Goal: Transaction & Acquisition: Purchase product/service

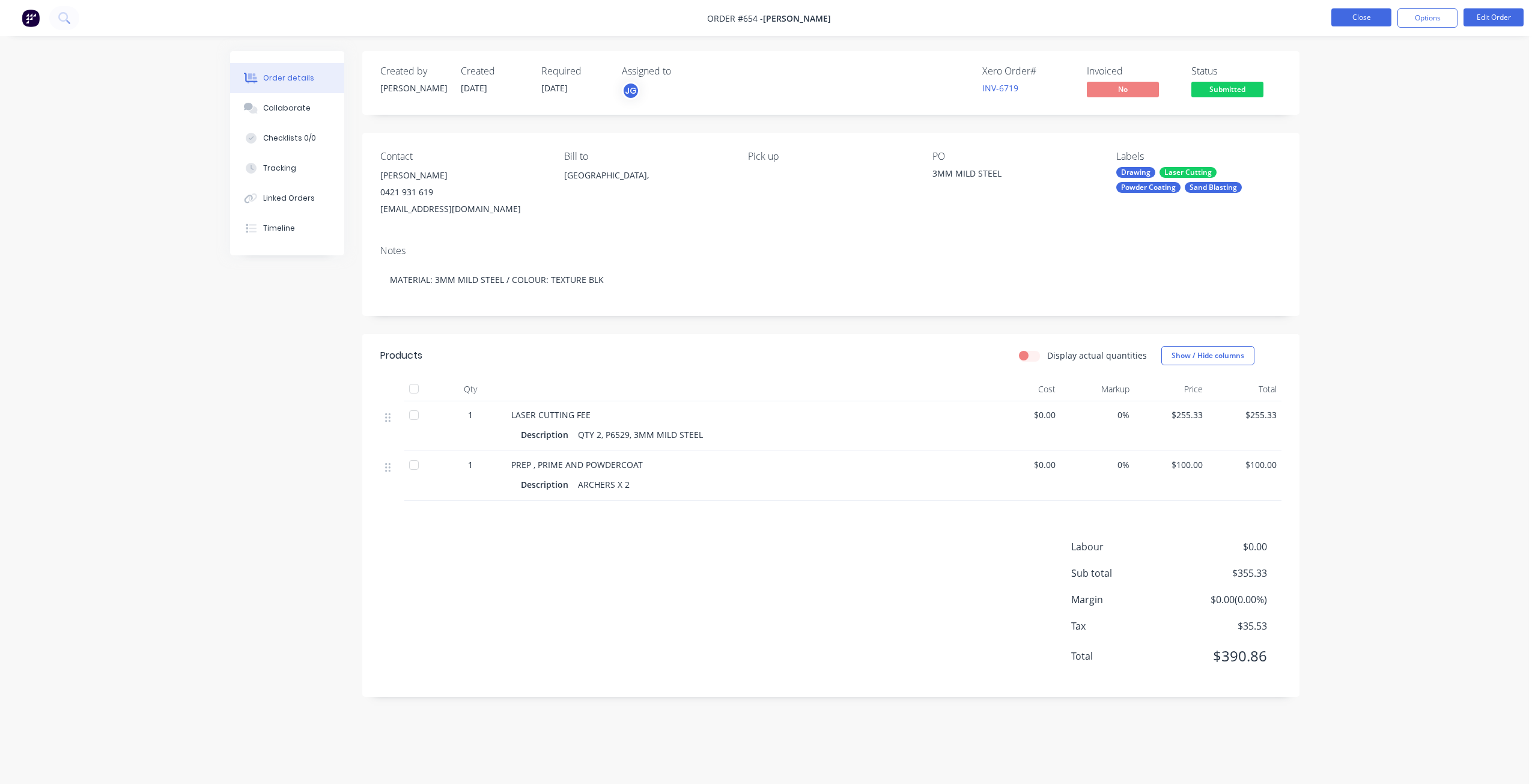
click at [1353, 11] on button "Close" at bounding box center [1361, 17] width 60 height 18
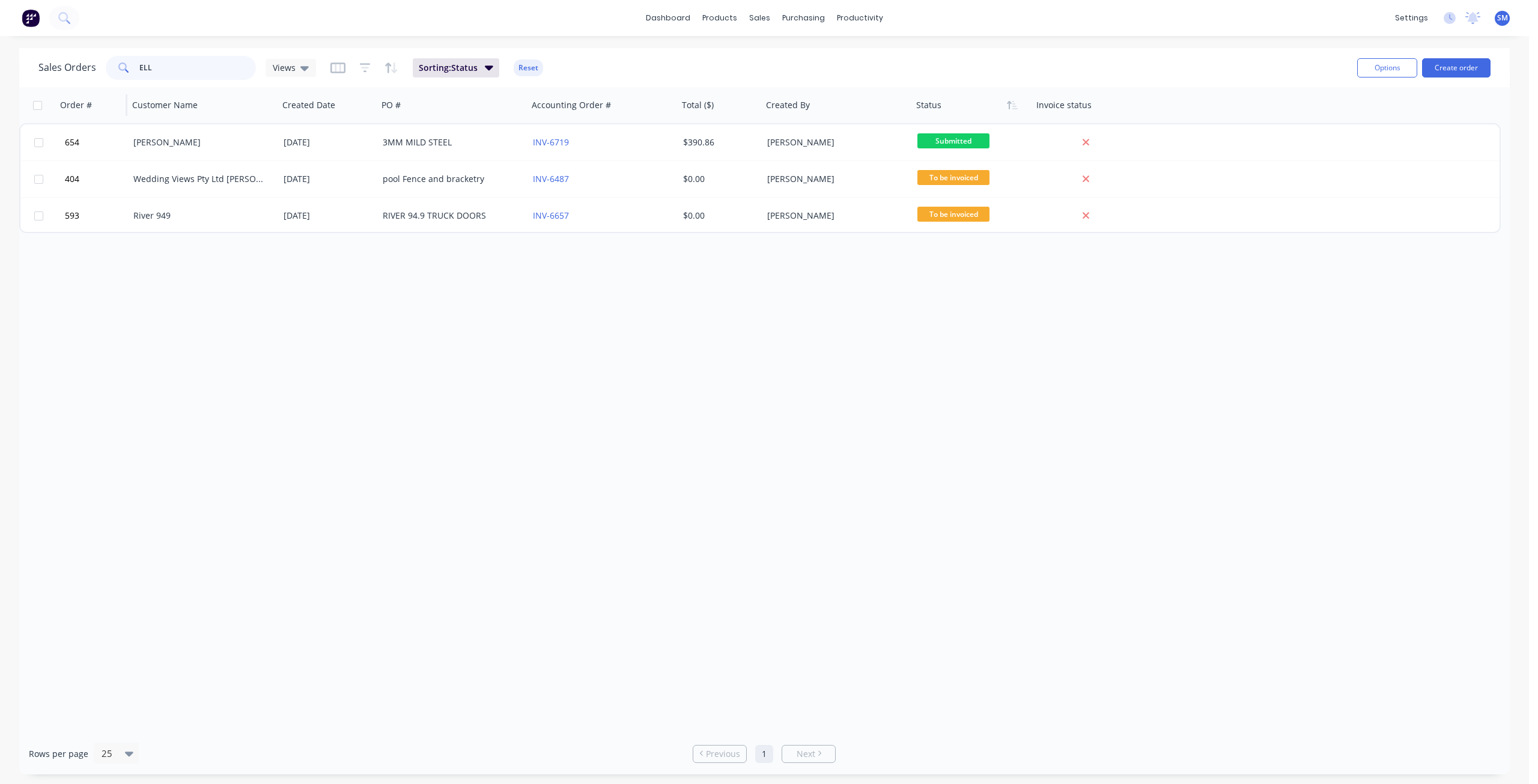
drag, startPoint x: 152, startPoint y: 71, endPoint x: 68, endPoint y: 88, distance: 85.7
click at [68, 88] on div "Sales Orders ELL Views Sorting: Status Reset Options Create order Order # Custo…" at bounding box center [764, 411] width 1491 height 726
type input "multi"
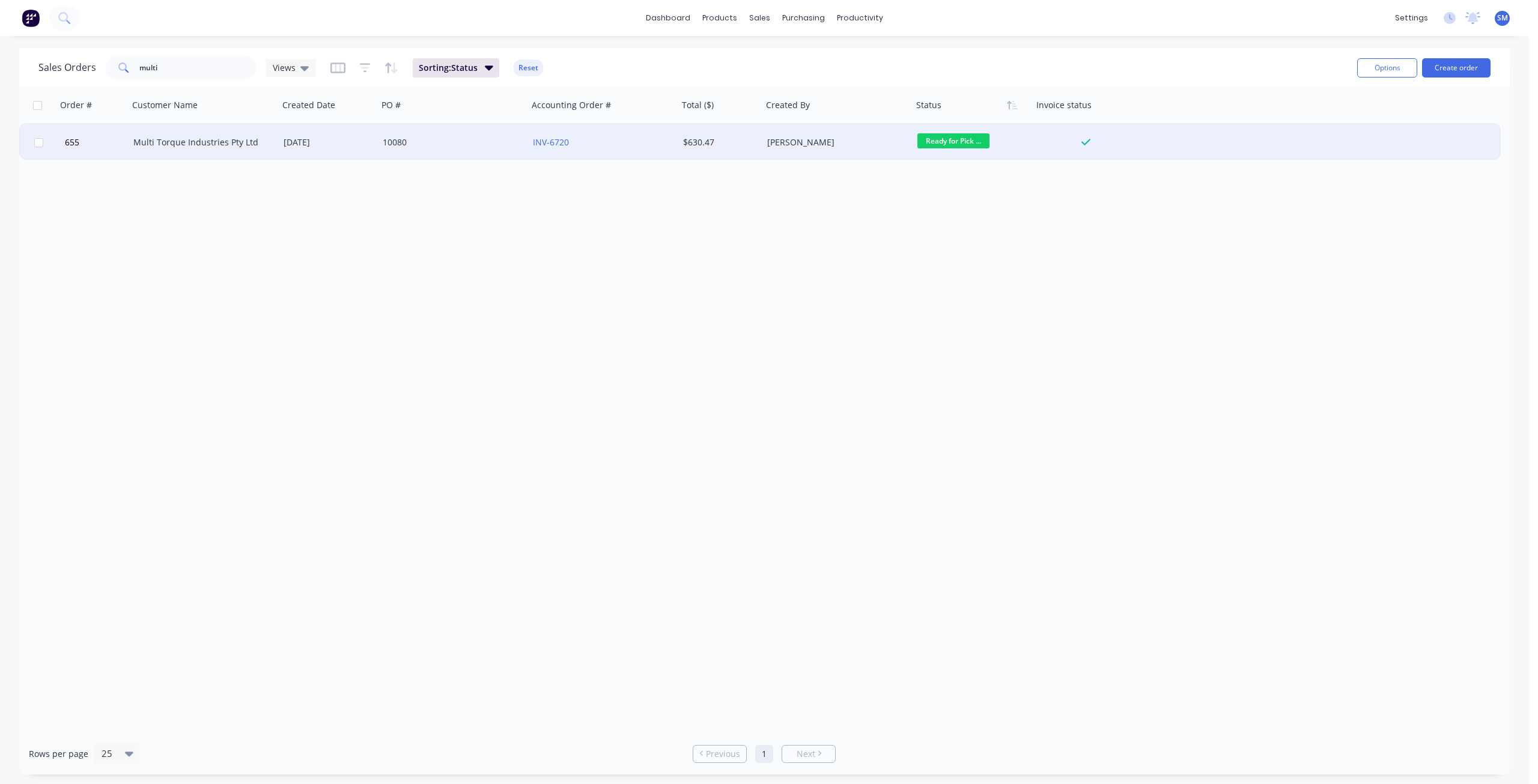
click at [288, 151] on div "[DATE]" at bounding box center [328, 142] width 99 height 36
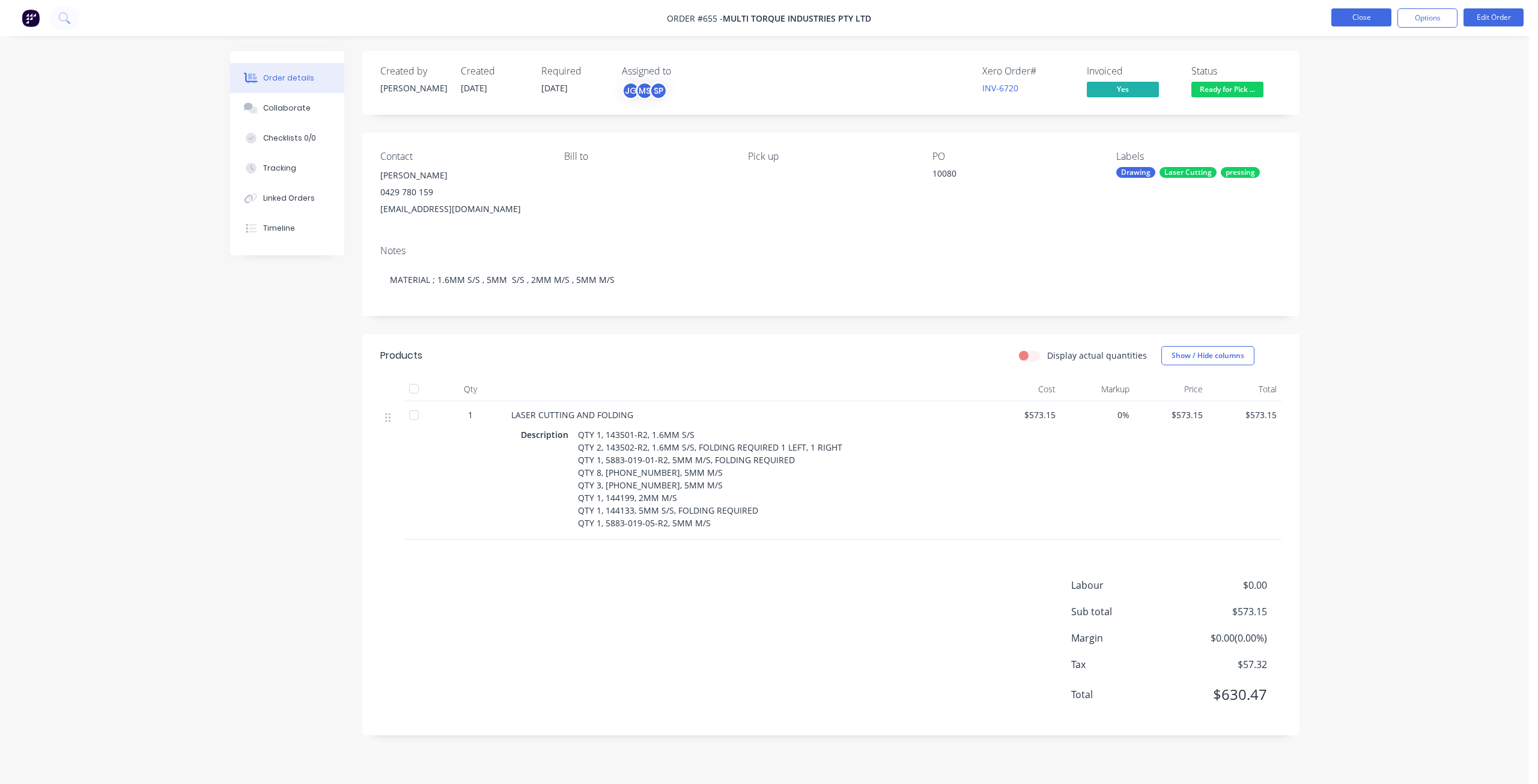
click at [1363, 13] on button "Close" at bounding box center [1361, 17] width 60 height 18
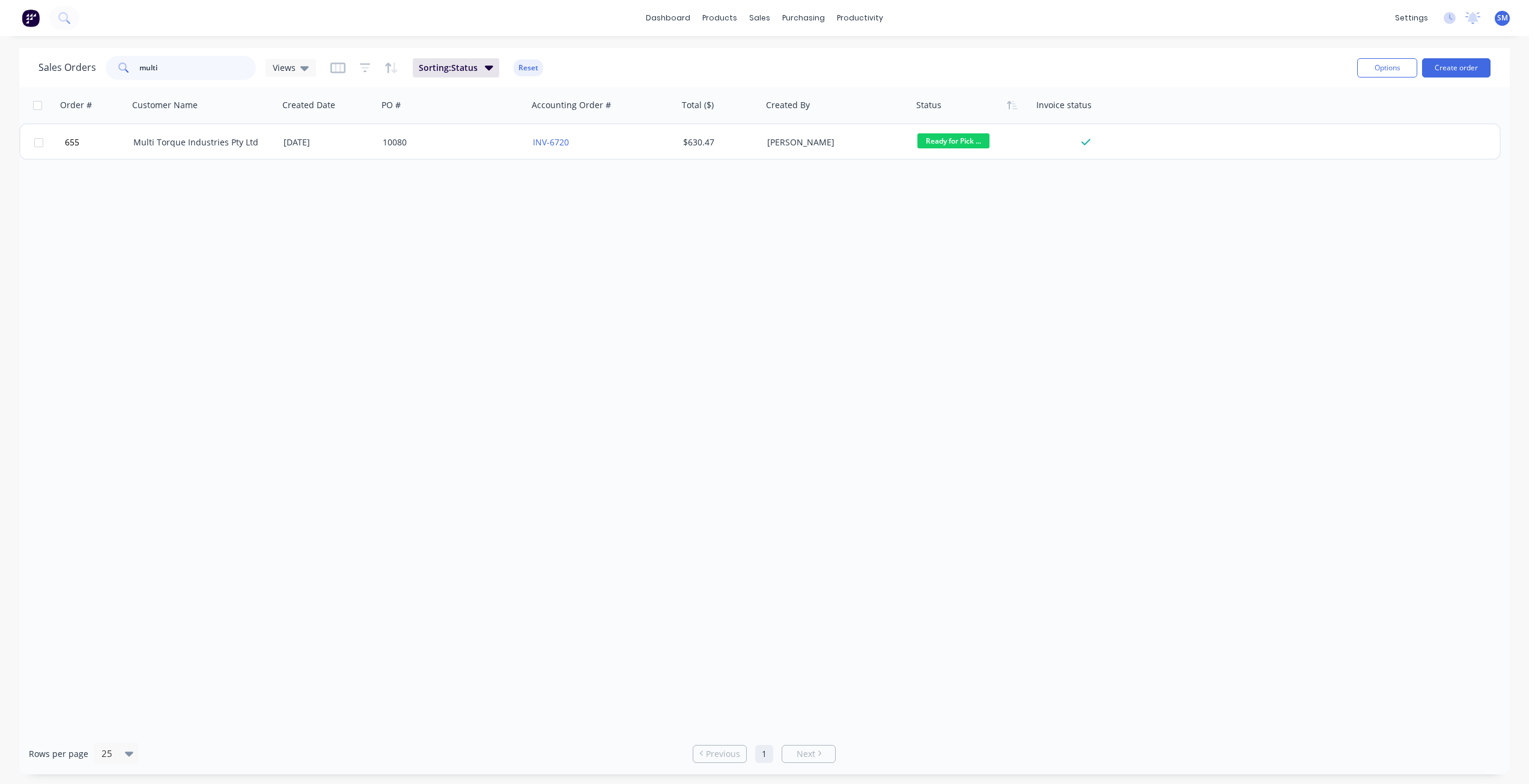
drag, startPoint x: 165, startPoint y: 67, endPoint x: 98, endPoint y: 71, distance: 67.1
click at [98, 71] on div "Sales Orders multi Views" at bounding box center [177, 67] width 277 height 24
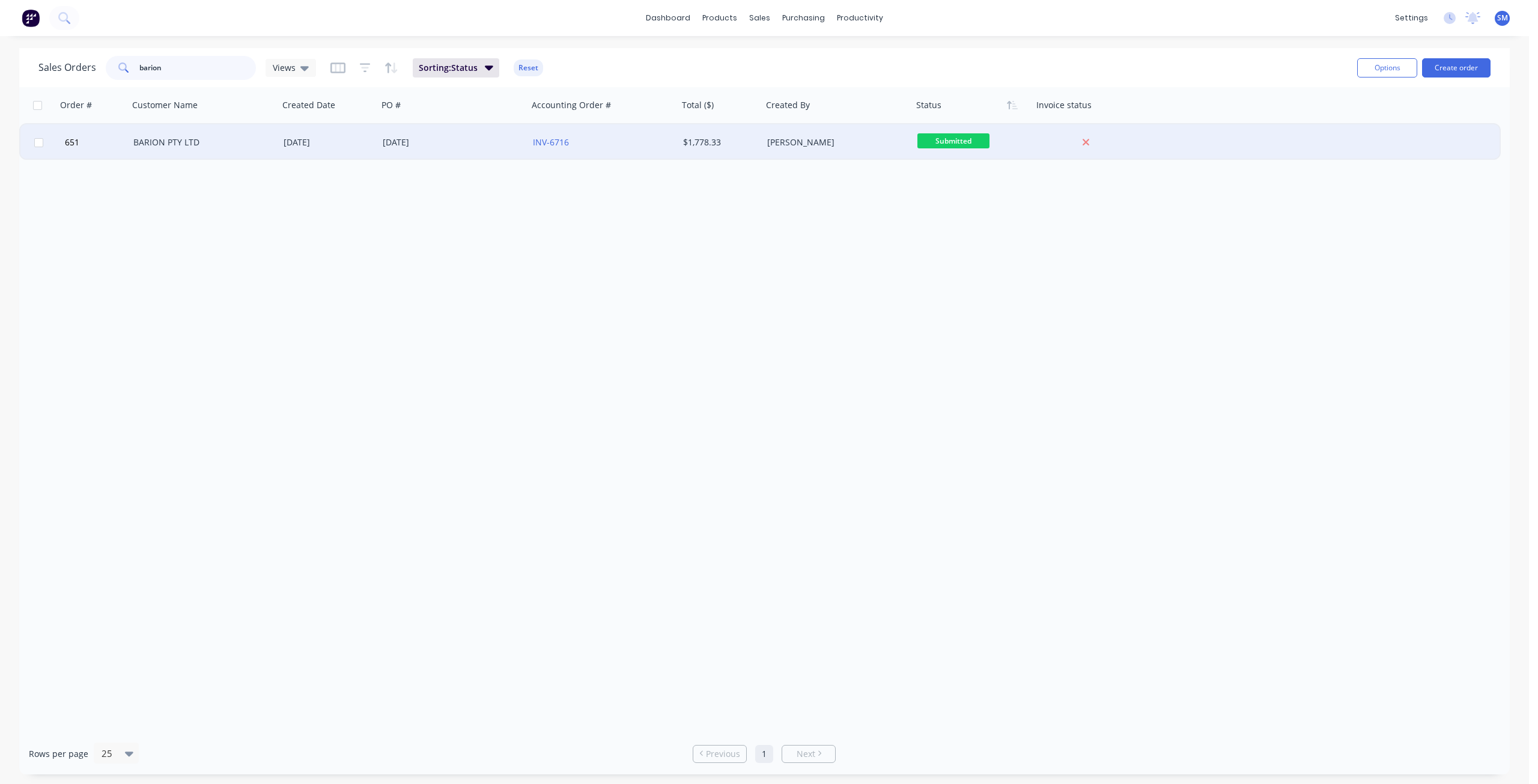
type input "barion"
click at [156, 147] on div "BARION PTY LTD" at bounding box center [200, 142] width 134 height 12
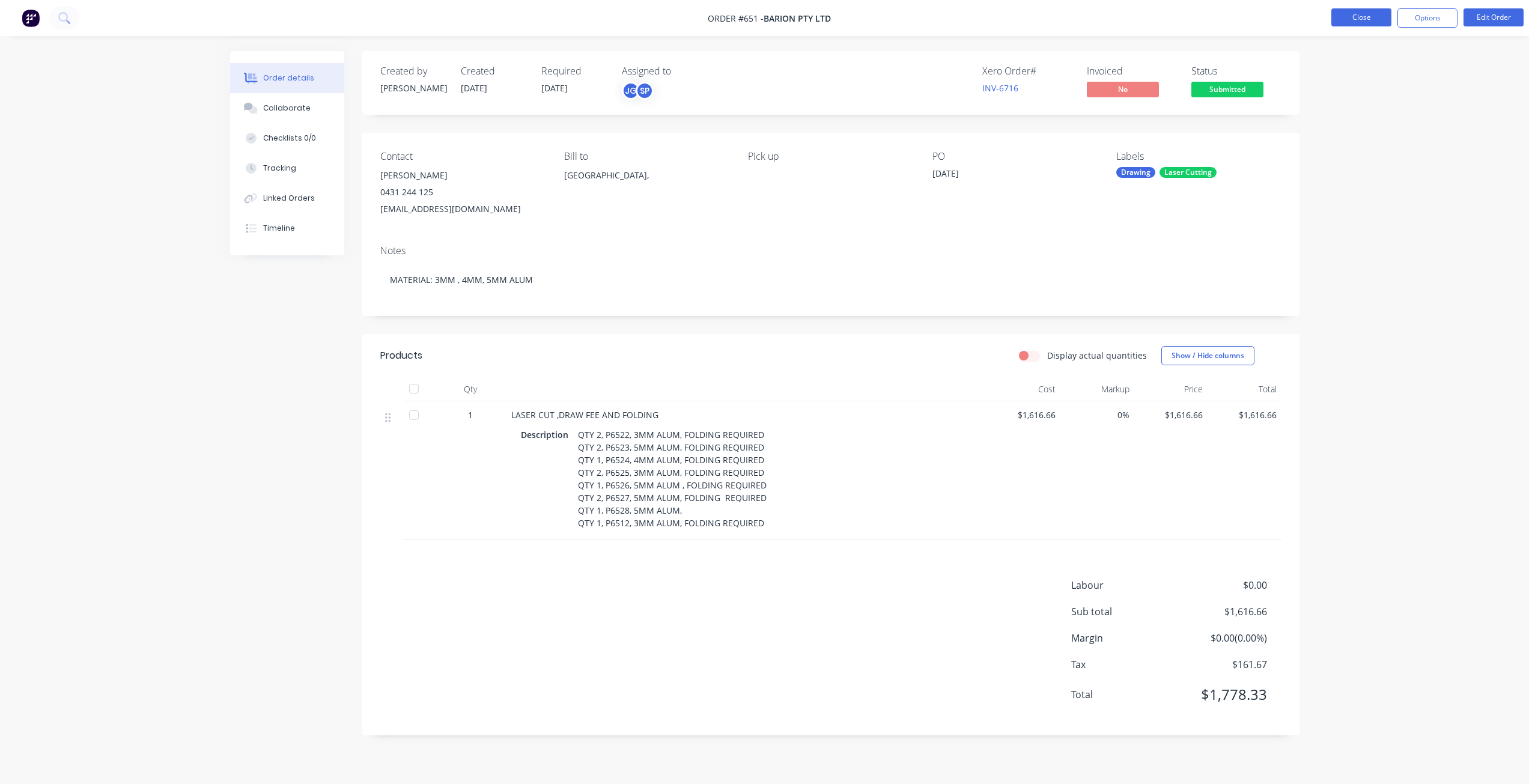
click at [1343, 17] on button "Close" at bounding box center [1361, 17] width 60 height 18
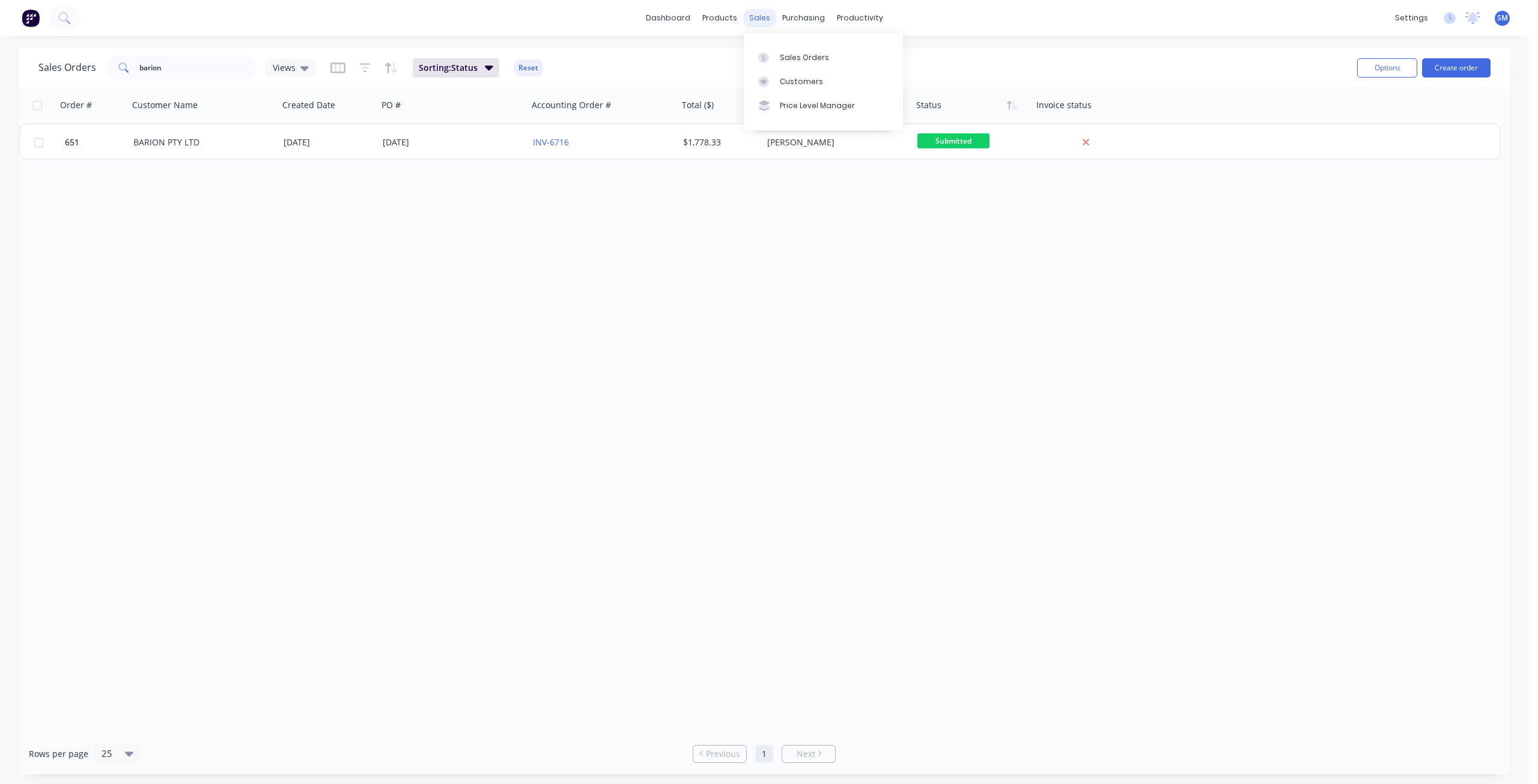
click at [758, 15] on div "sales" at bounding box center [760, 18] width 33 height 18
click at [796, 83] on div "Customers" at bounding box center [801, 81] width 44 height 10
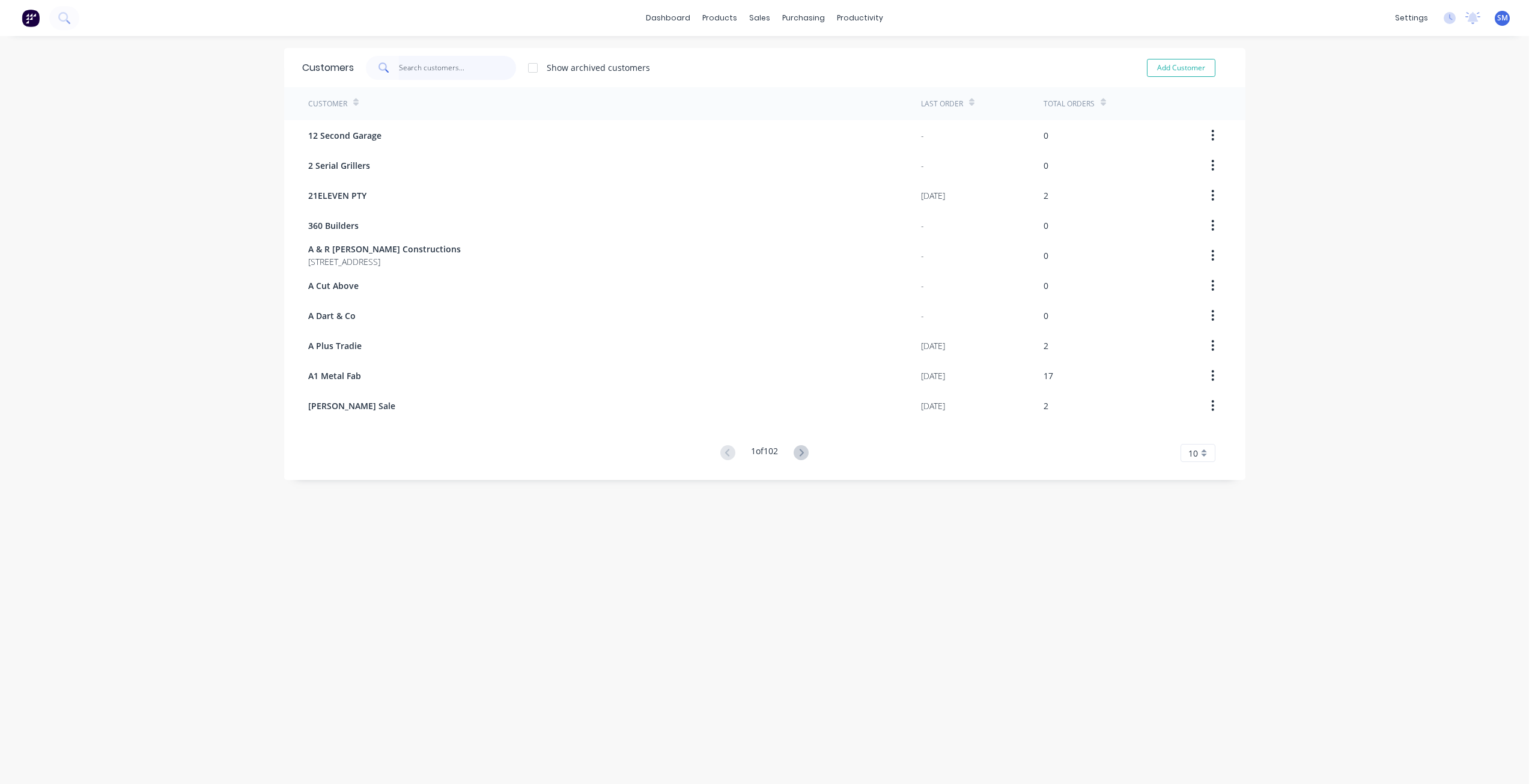
click at [402, 72] on input "text" at bounding box center [457, 67] width 117 height 24
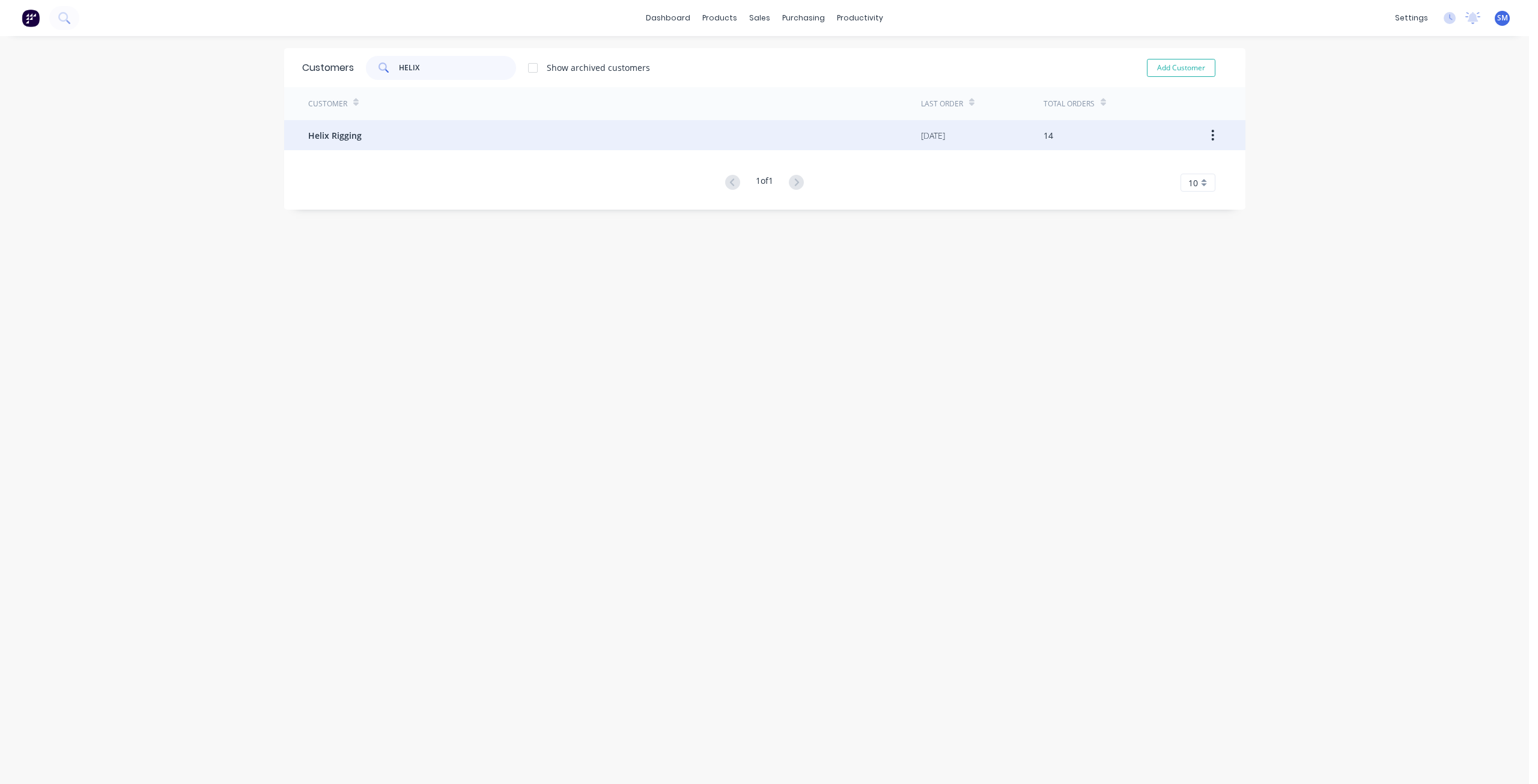
type input "HELIX"
click at [319, 131] on span "Helix Rigging" at bounding box center [334, 134] width 53 height 12
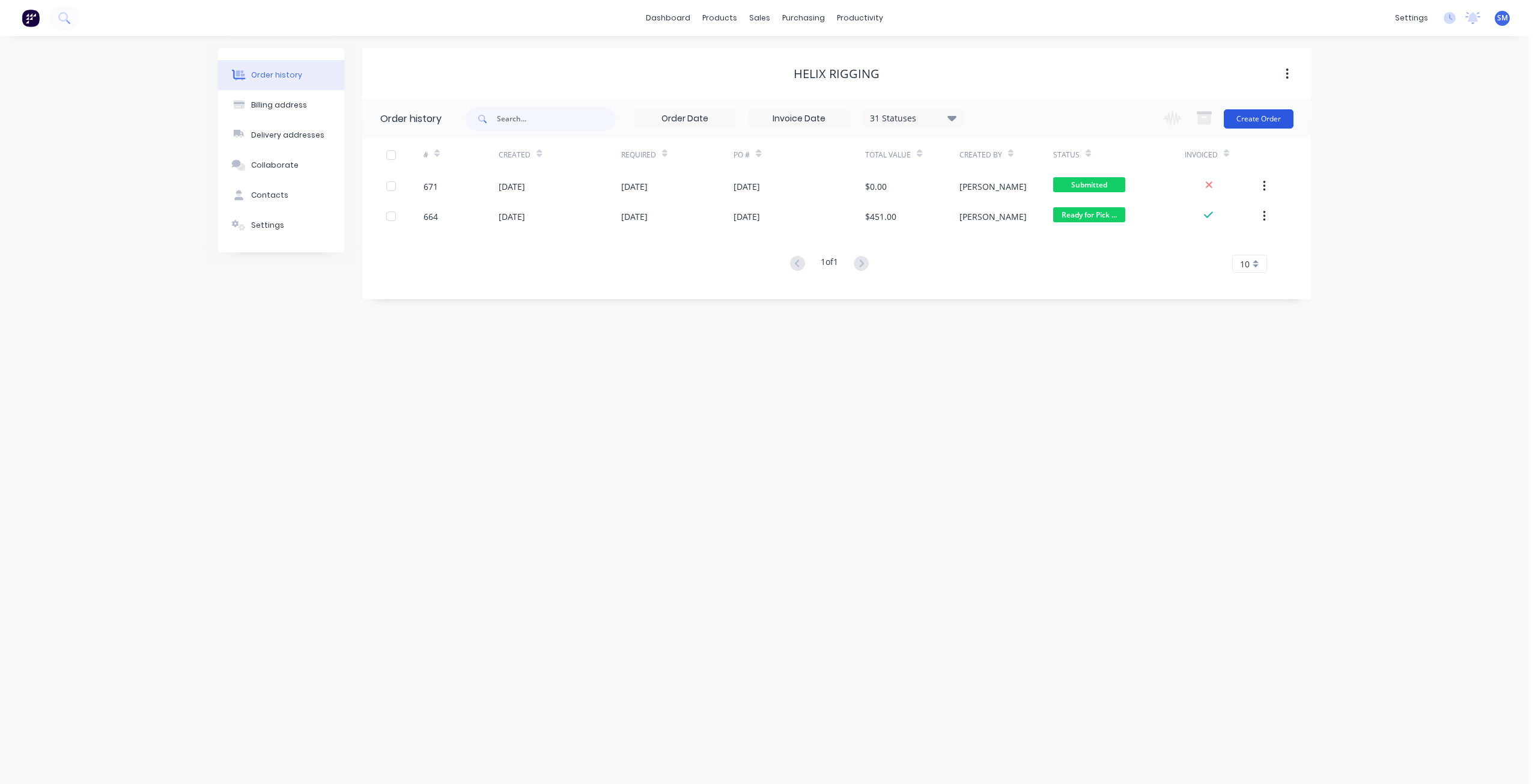
click at [1253, 119] on button "Create Order" at bounding box center [1259, 118] width 70 height 19
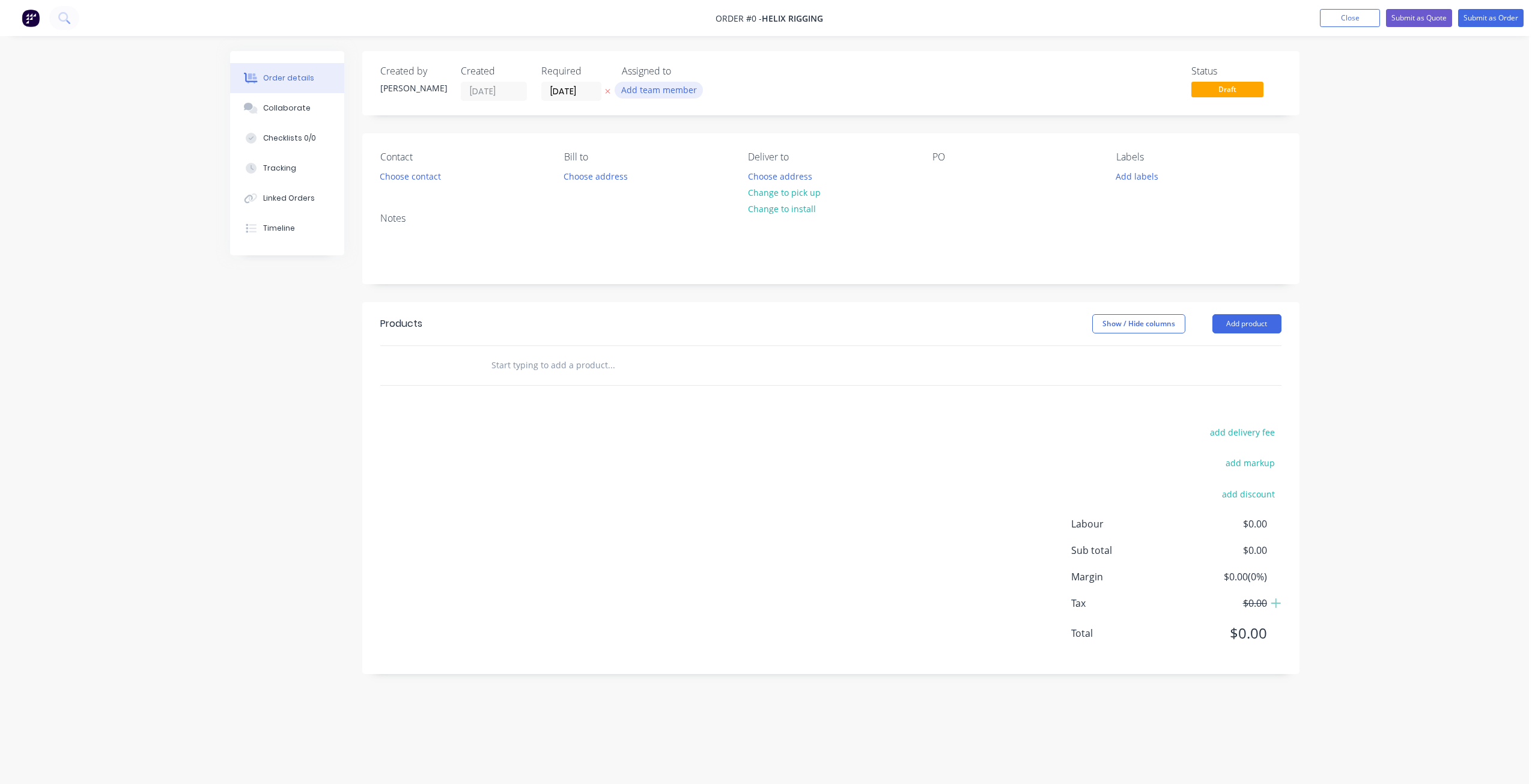
click at [652, 95] on button "Add team member" at bounding box center [658, 89] width 88 height 16
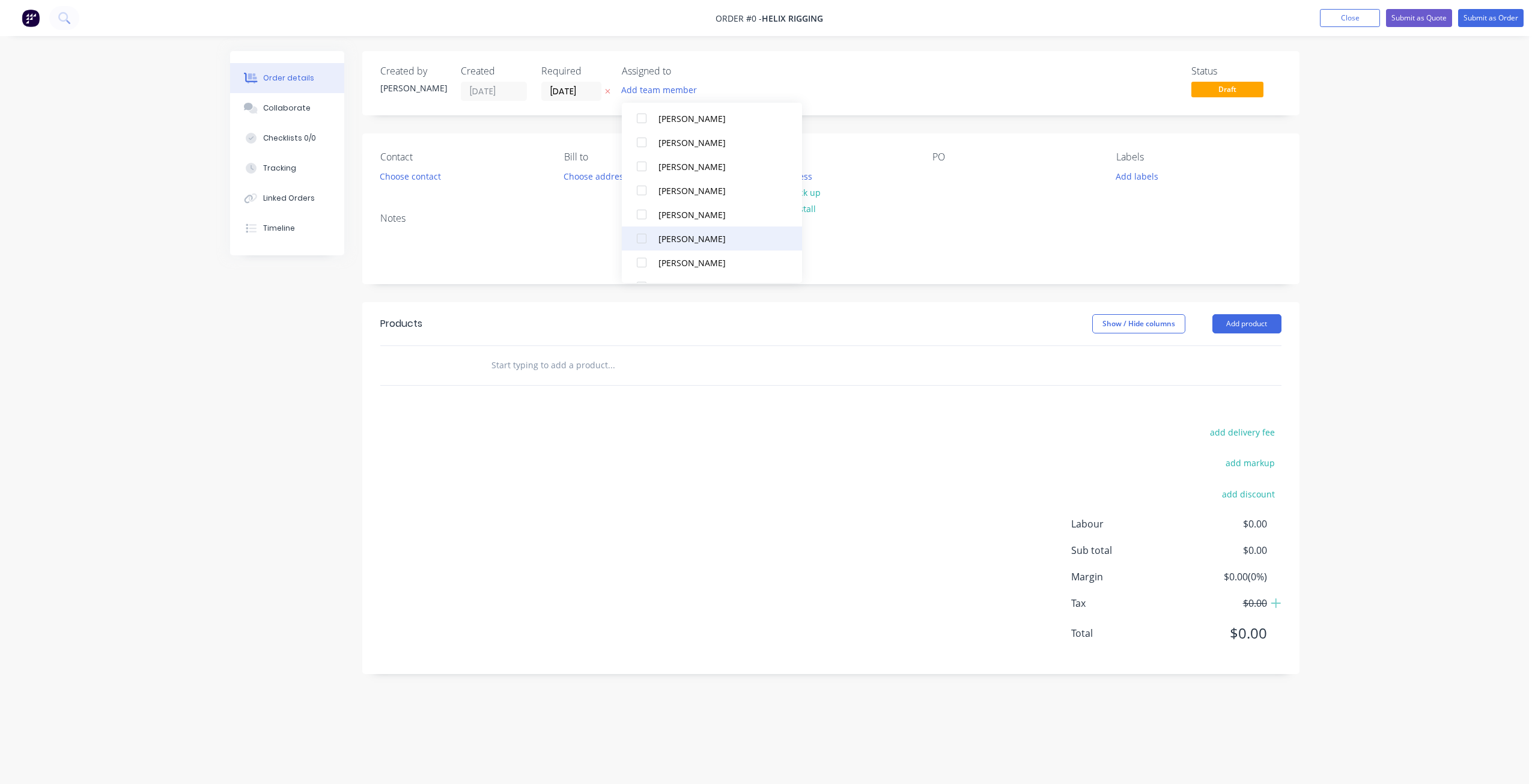
scroll to position [180, 0]
click at [639, 192] on div at bounding box center [641, 192] width 24 height 24
click at [641, 266] on div at bounding box center [641, 264] width 24 height 24
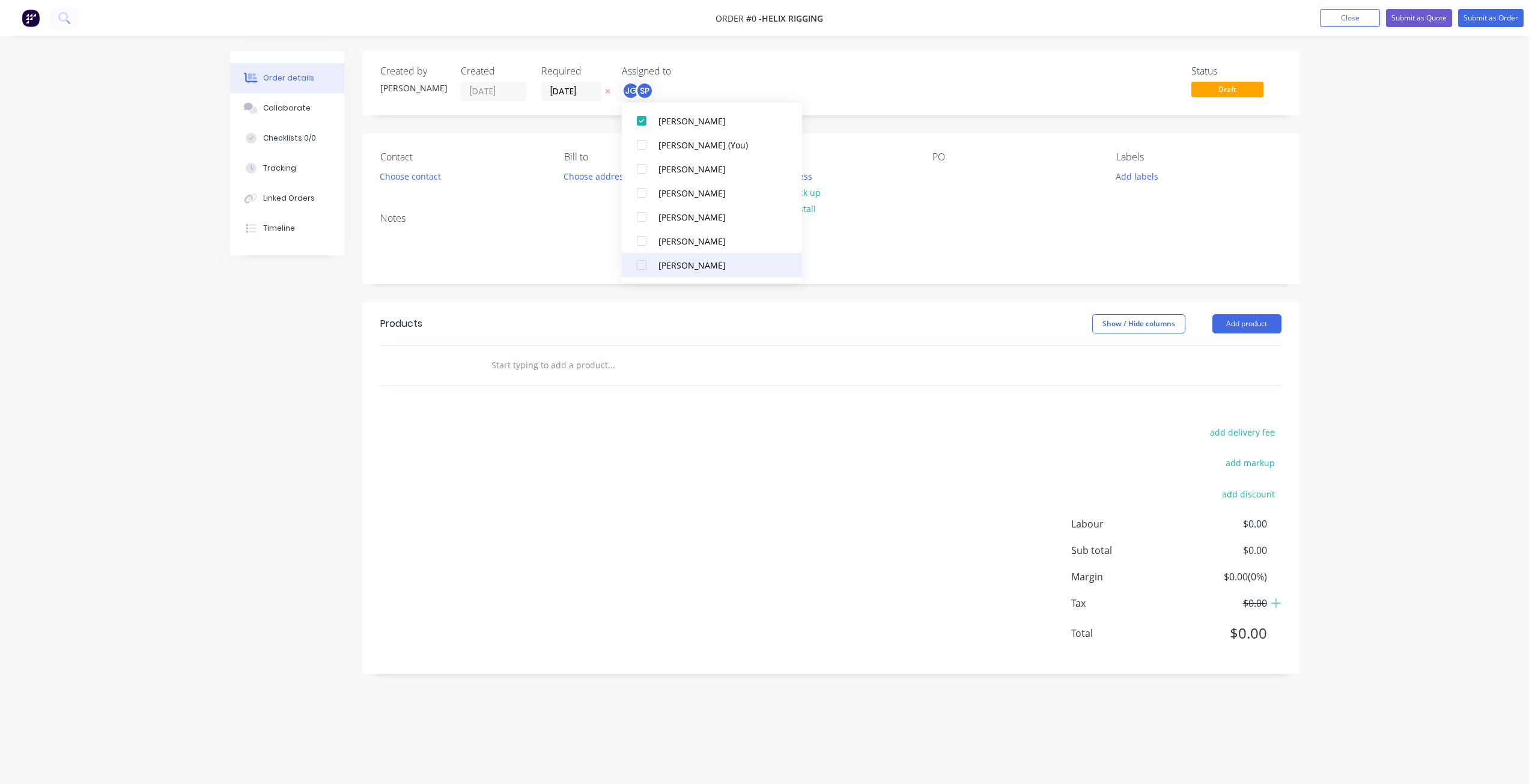
click at [642, 263] on div at bounding box center [641, 264] width 24 height 24
drag, startPoint x: 639, startPoint y: 170, endPoint x: 707, endPoint y: 170, distance: 68.0
click at [639, 170] on div at bounding box center [641, 169] width 24 height 24
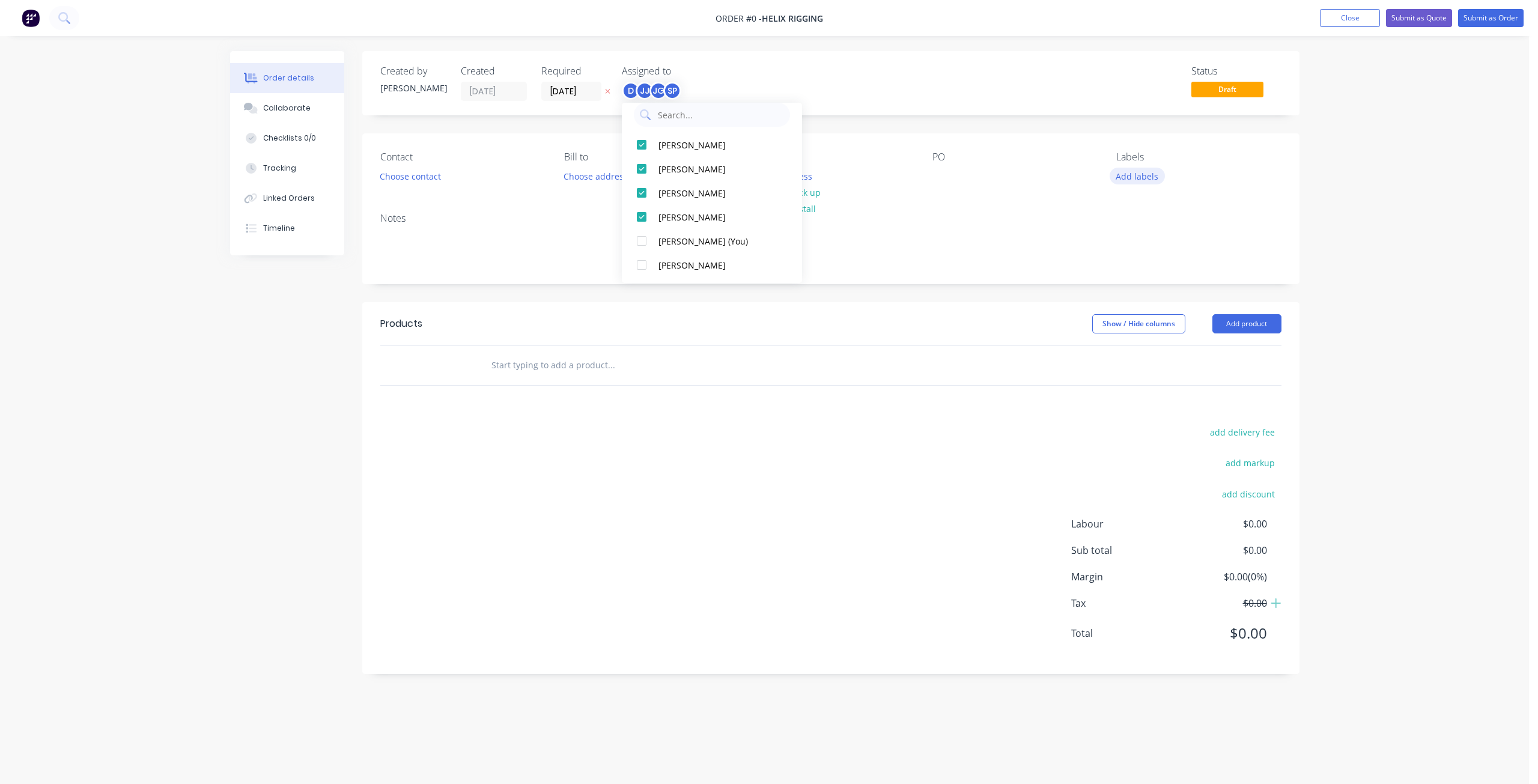
click at [1130, 175] on div "Order details Collaborate Checklists 0/0 Tracking Linked Orders Timeline Order …" at bounding box center [764, 371] width 1093 height 641
click at [1131, 180] on button "Add labels" at bounding box center [1137, 175] width 55 height 16
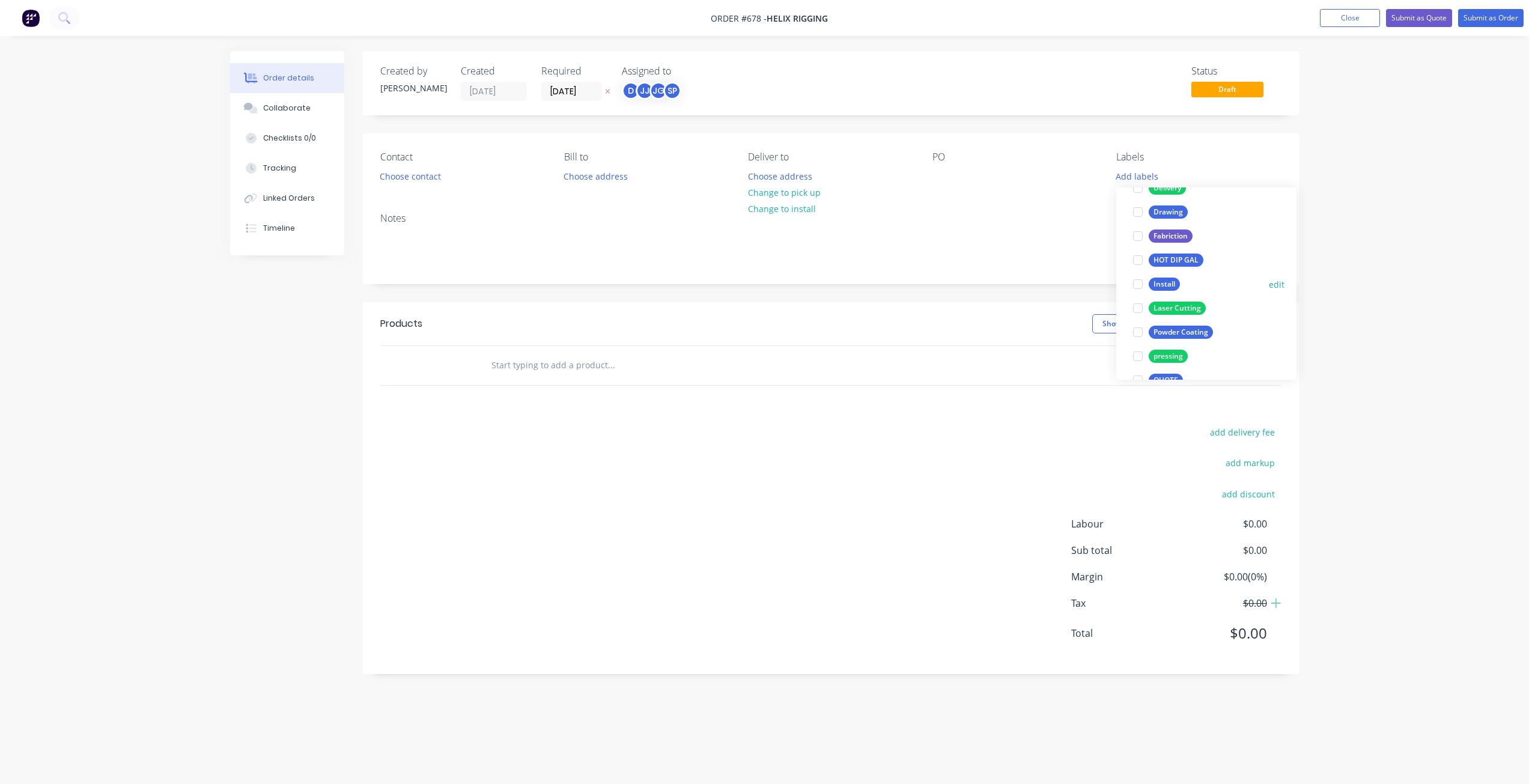
scroll to position [120, 0]
click at [1136, 309] on div at bounding box center [1137, 307] width 24 height 24
click at [1140, 244] on div at bounding box center [1137, 241] width 24 height 24
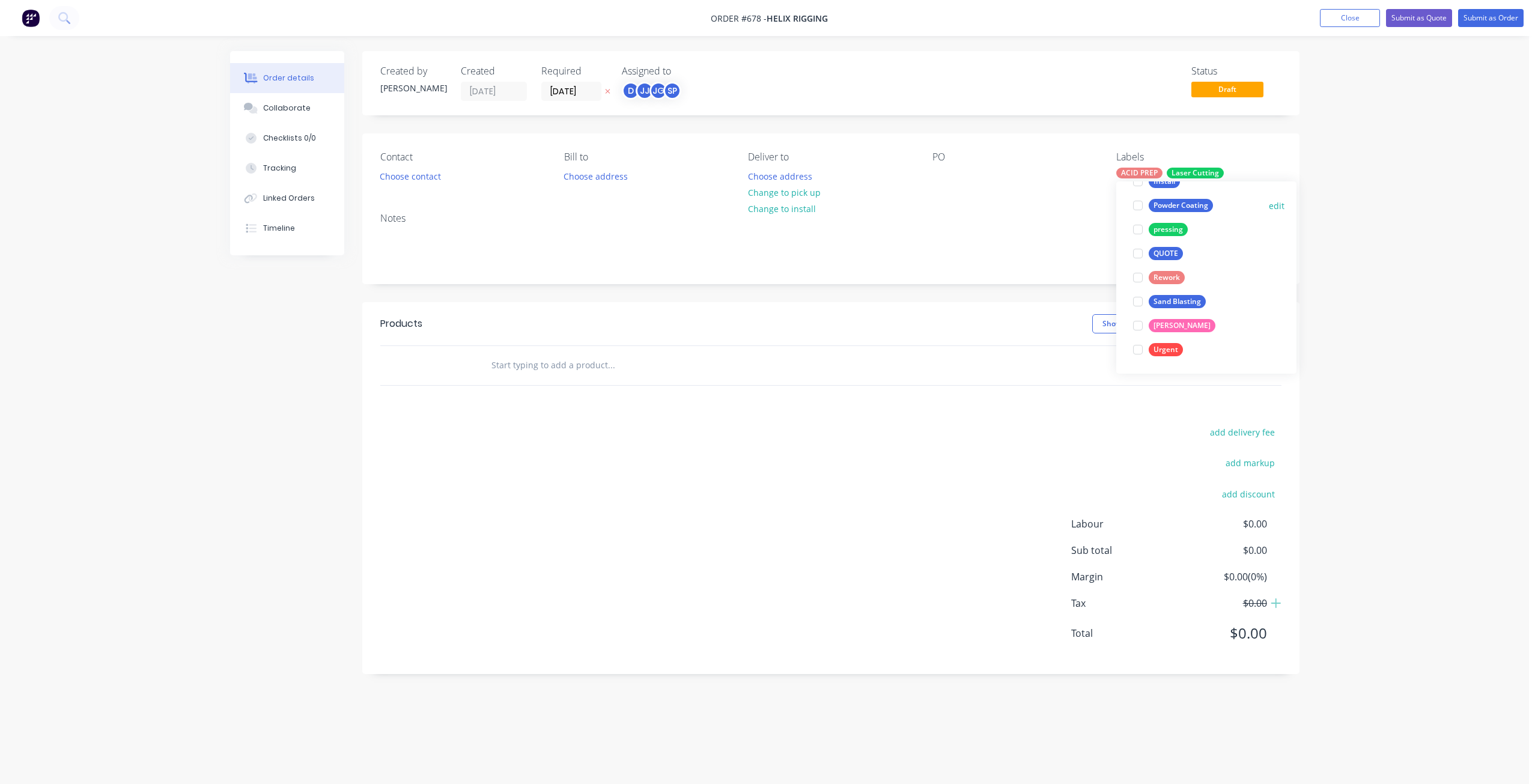
click at [1137, 205] on div at bounding box center [1137, 205] width 24 height 24
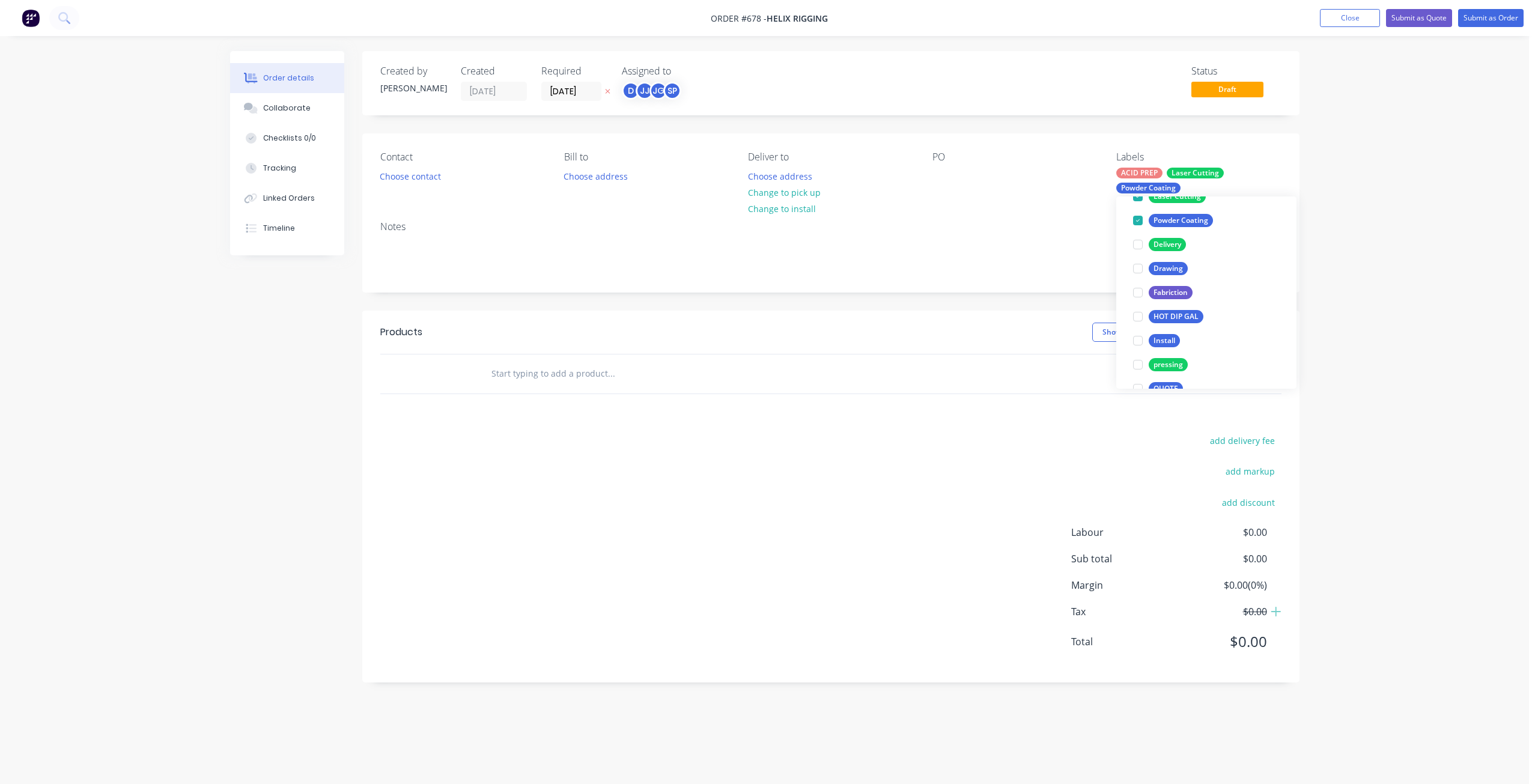
click at [931, 176] on div "Contact Choose contact [PERSON_NAME] to Choose address Deliver to Choose addres…" at bounding box center [832, 172] width 938 height 78
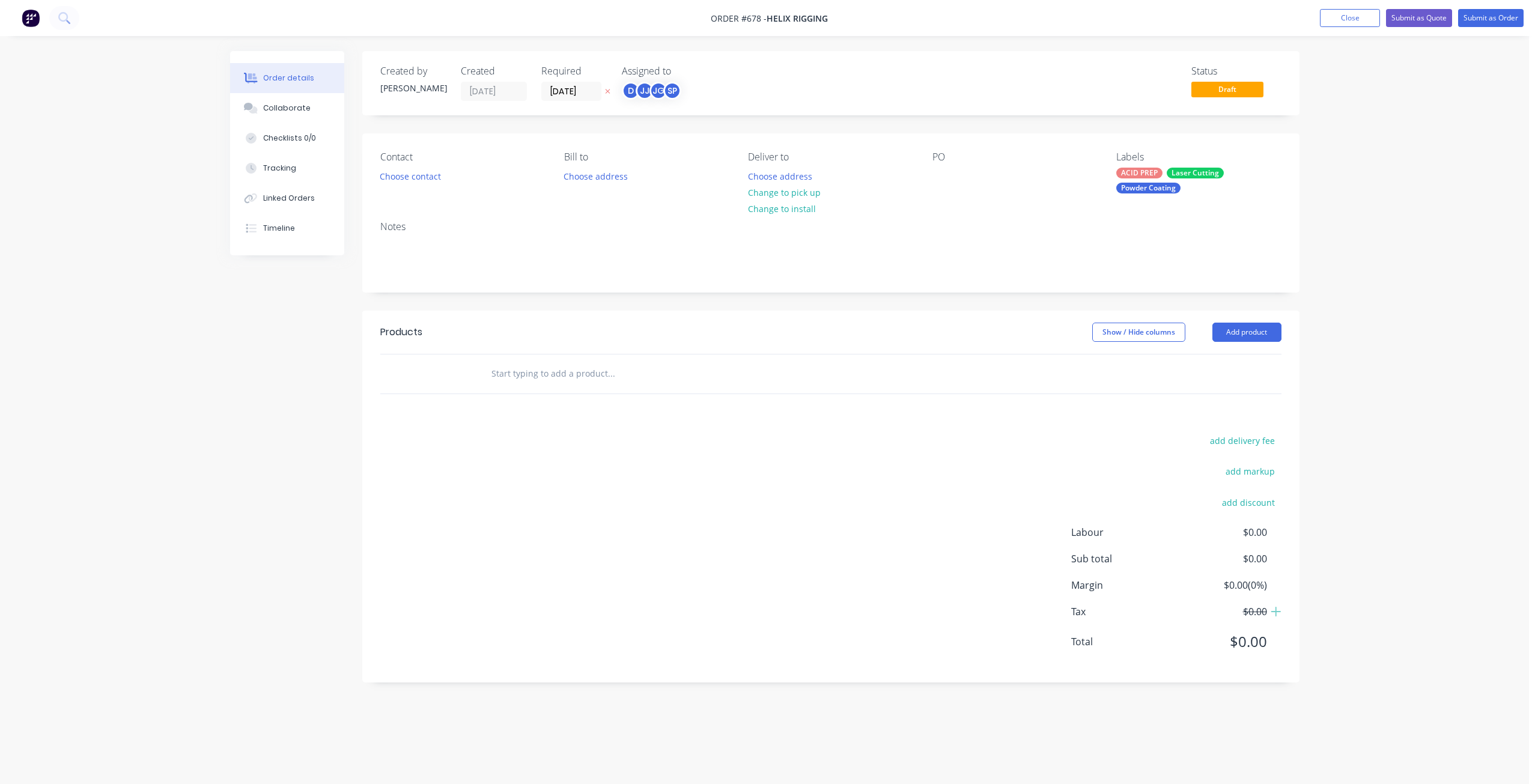
click at [927, 171] on div "Contact Choose contact [PERSON_NAME] to Choose address Deliver to Choose addres…" at bounding box center [832, 172] width 938 height 78
click at [935, 168] on div at bounding box center [941, 176] width 19 height 17
click at [935, 180] on div at bounding box center [941, 176] width 19 height 17
click at [781, 196] on button "Change to pick up" at bounding box center [784, 192] width 85 height 16
click at [420, 176] on button "Choose contact" at bounding box center [410, 175] width 74 height 16
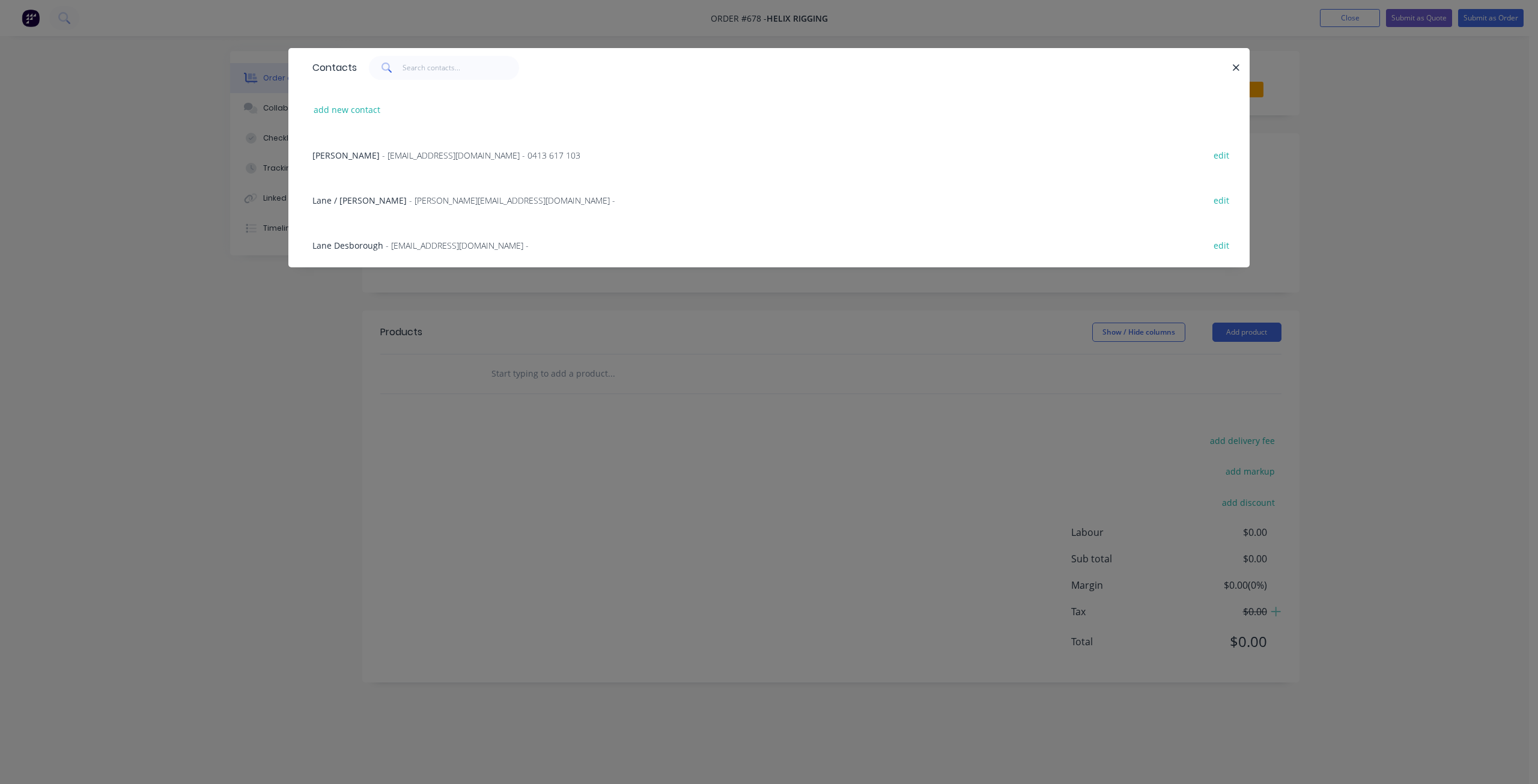
click at [394, 247] on span "- [EMAIL_ADDRESS][DOMAIN_NAME] -" at bounding box center [456, 245] width 143 height 11
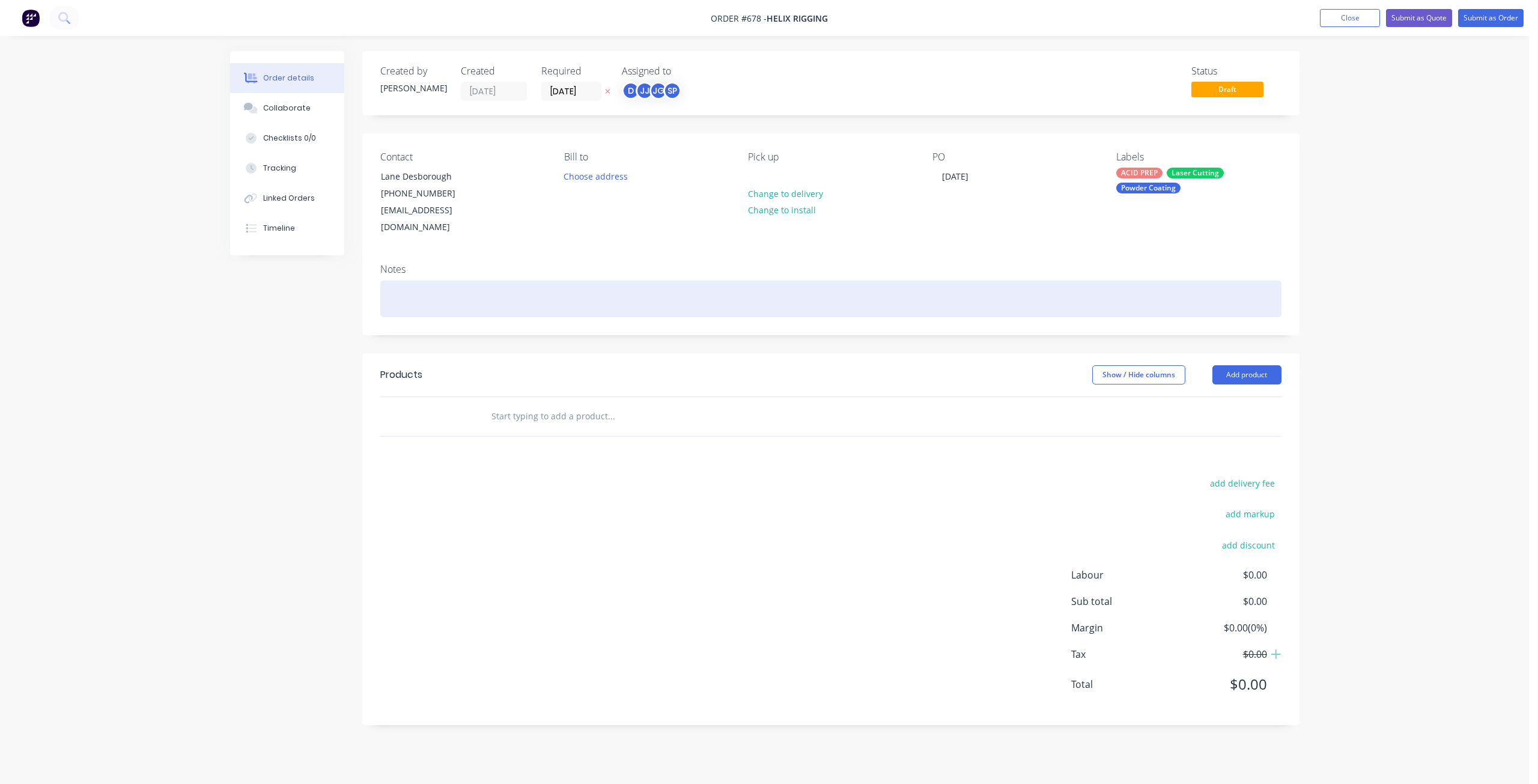
click at [403, 280] on div at bounding box center [832, 298] width 902 height 37
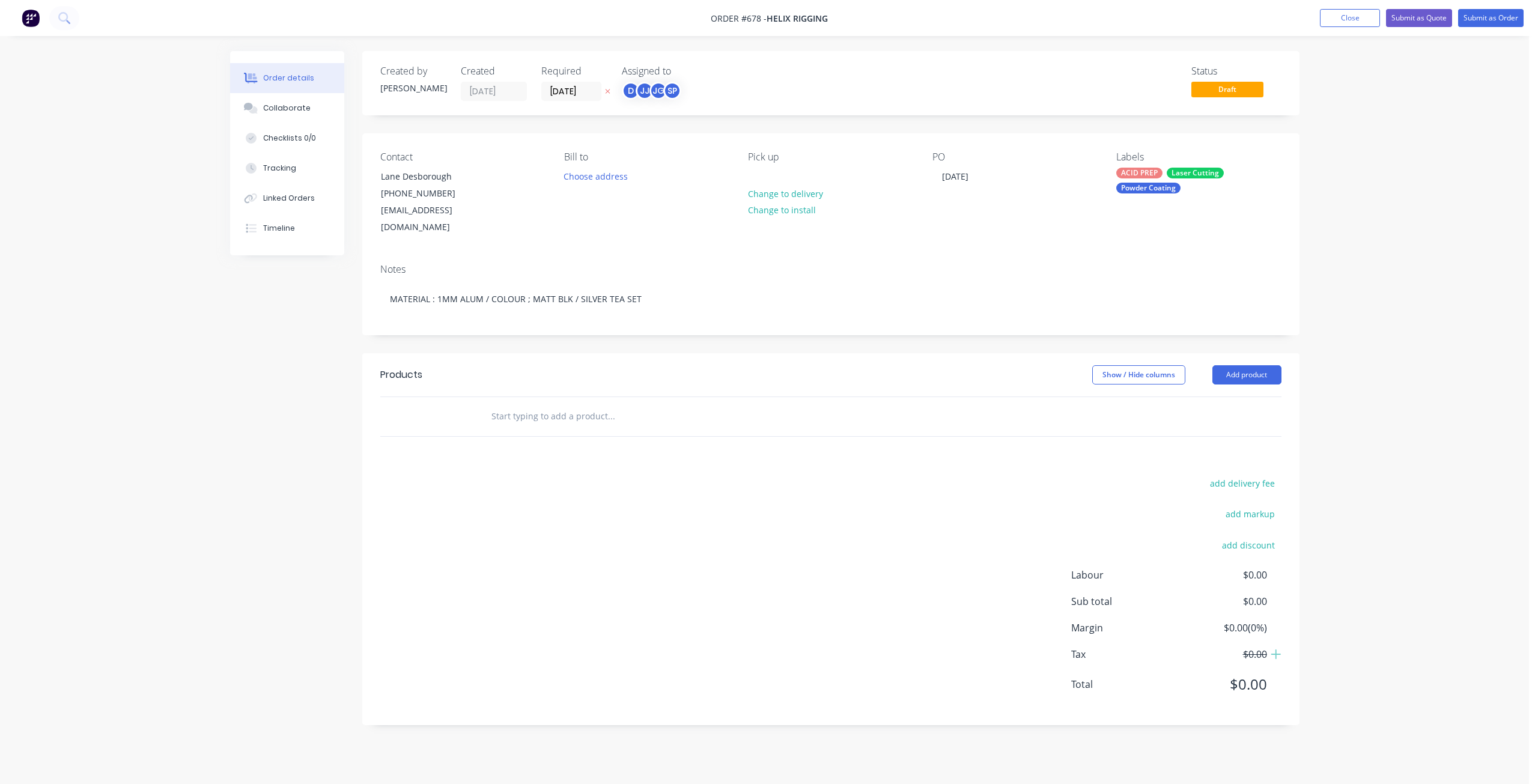
click at [517, 404] on input "text" at bounding box center [611, 416] width 241 height 24
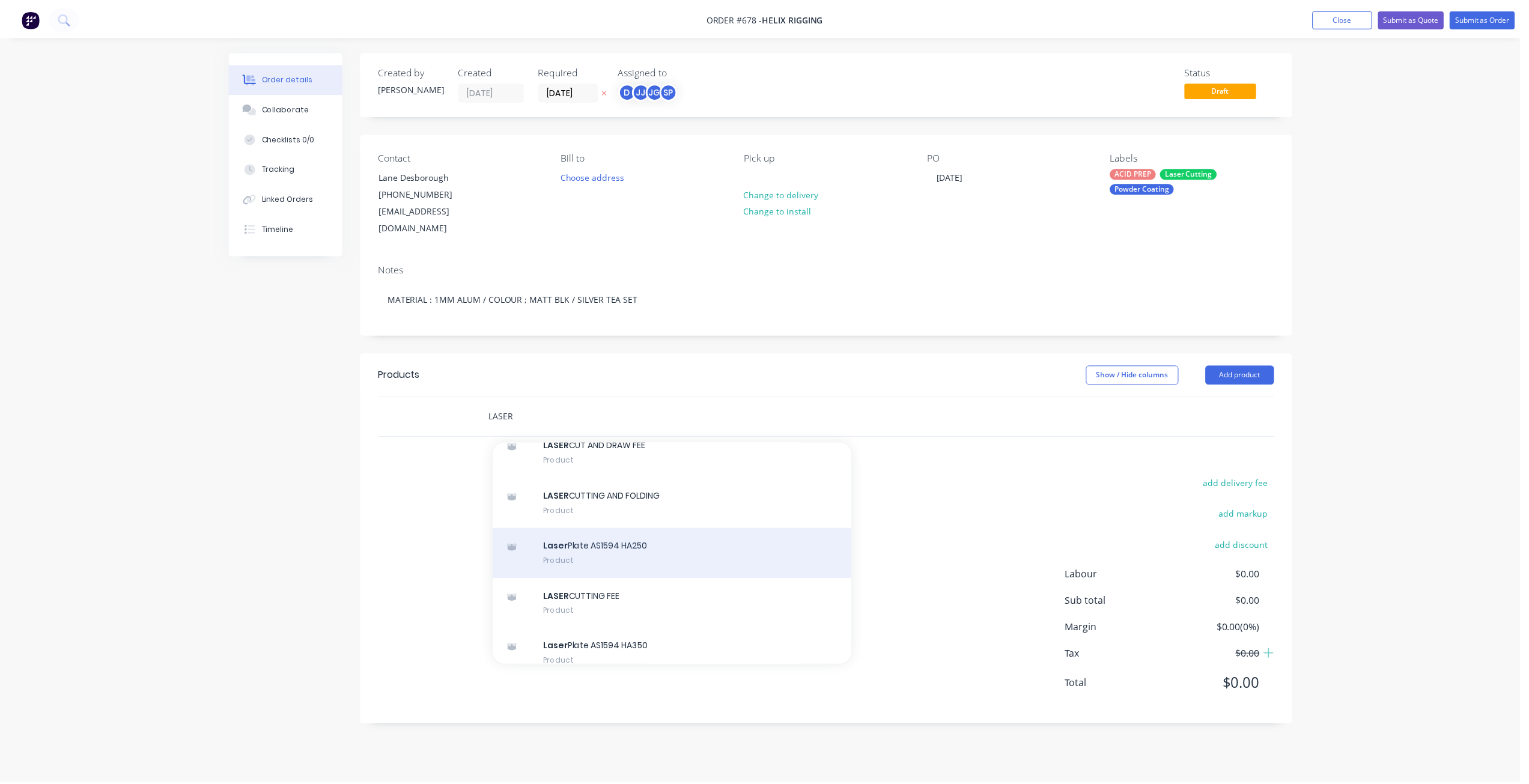
scroll to position [180, 0]
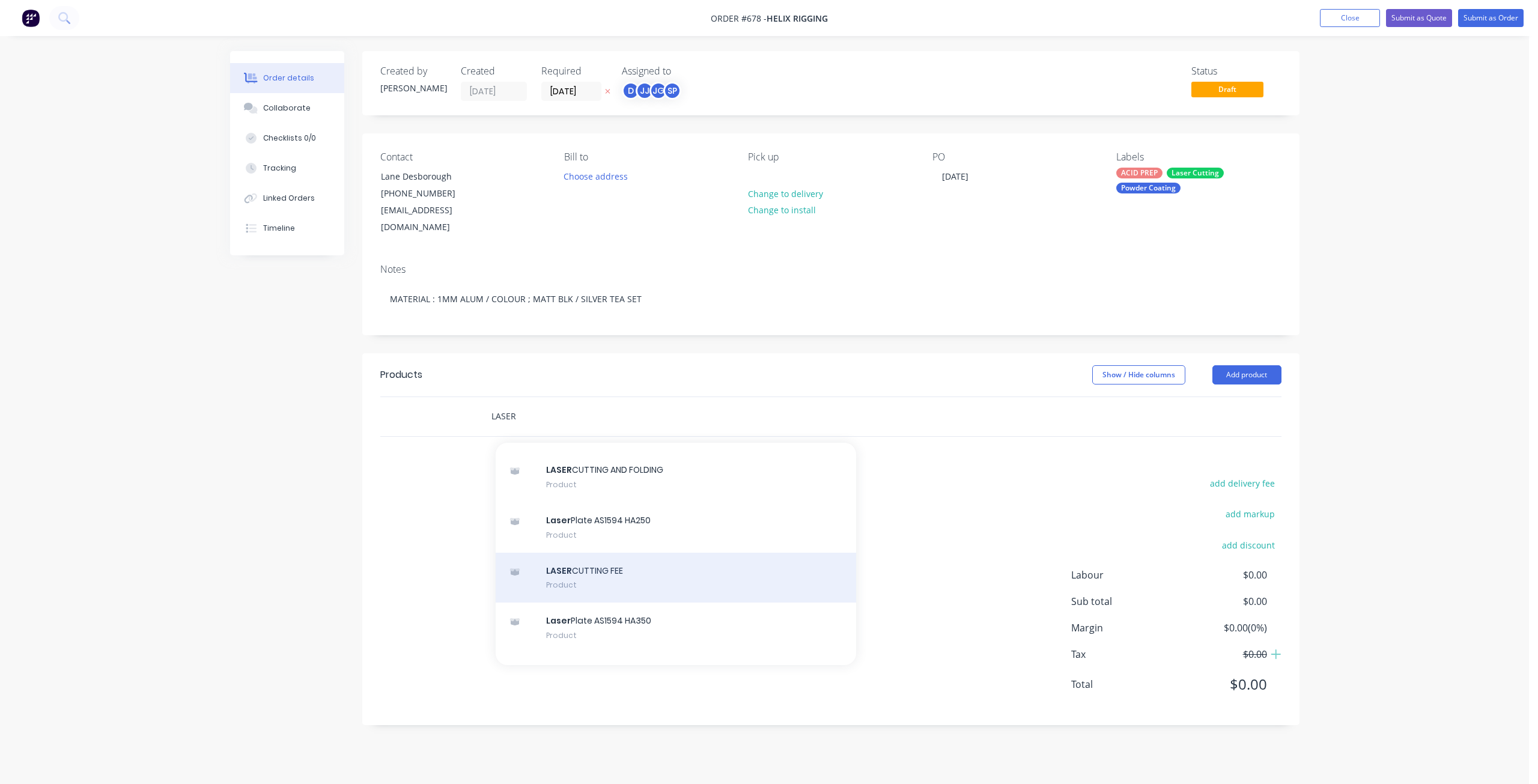
type input "LASER"
click at [581, 558] on div "LASER CUTTING FEE Product" at bounding box center [675, 578] width 361 height 50
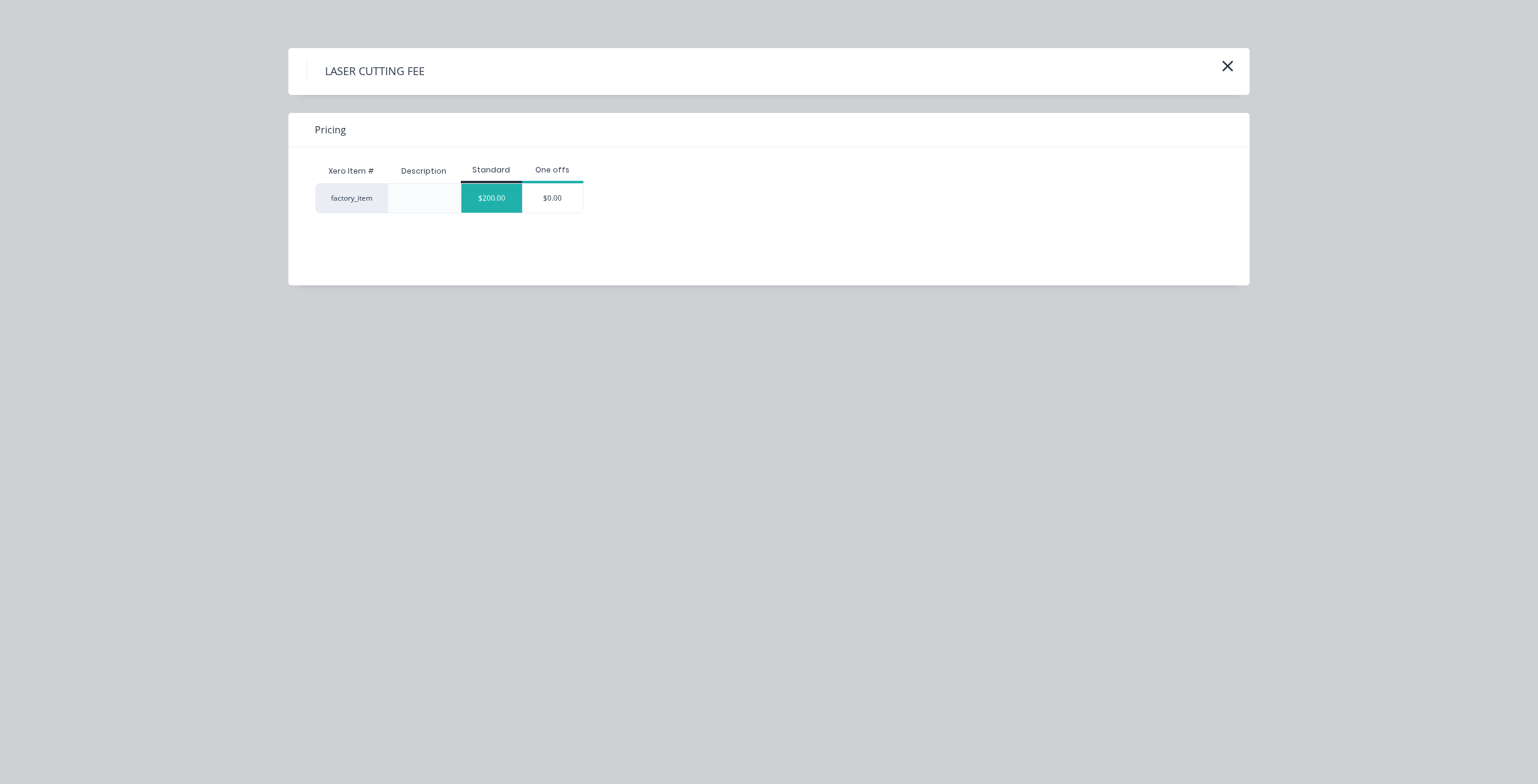
click at [500, 196] on div "$200.00" at bounding box center [492, 198] width 61 height 28
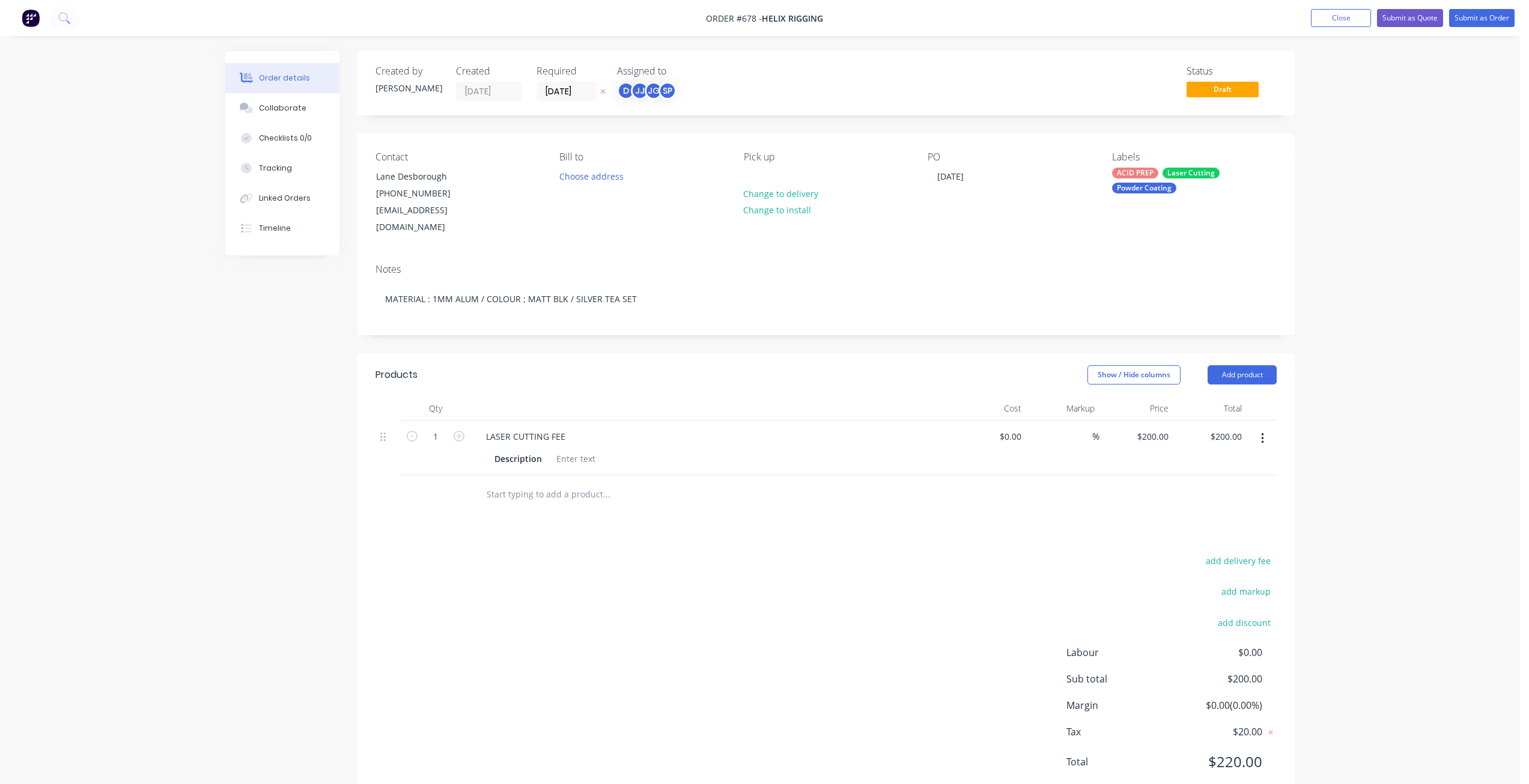
click at [503, 484] on input "text" at bounding box center [606, 493] width 241 height 24
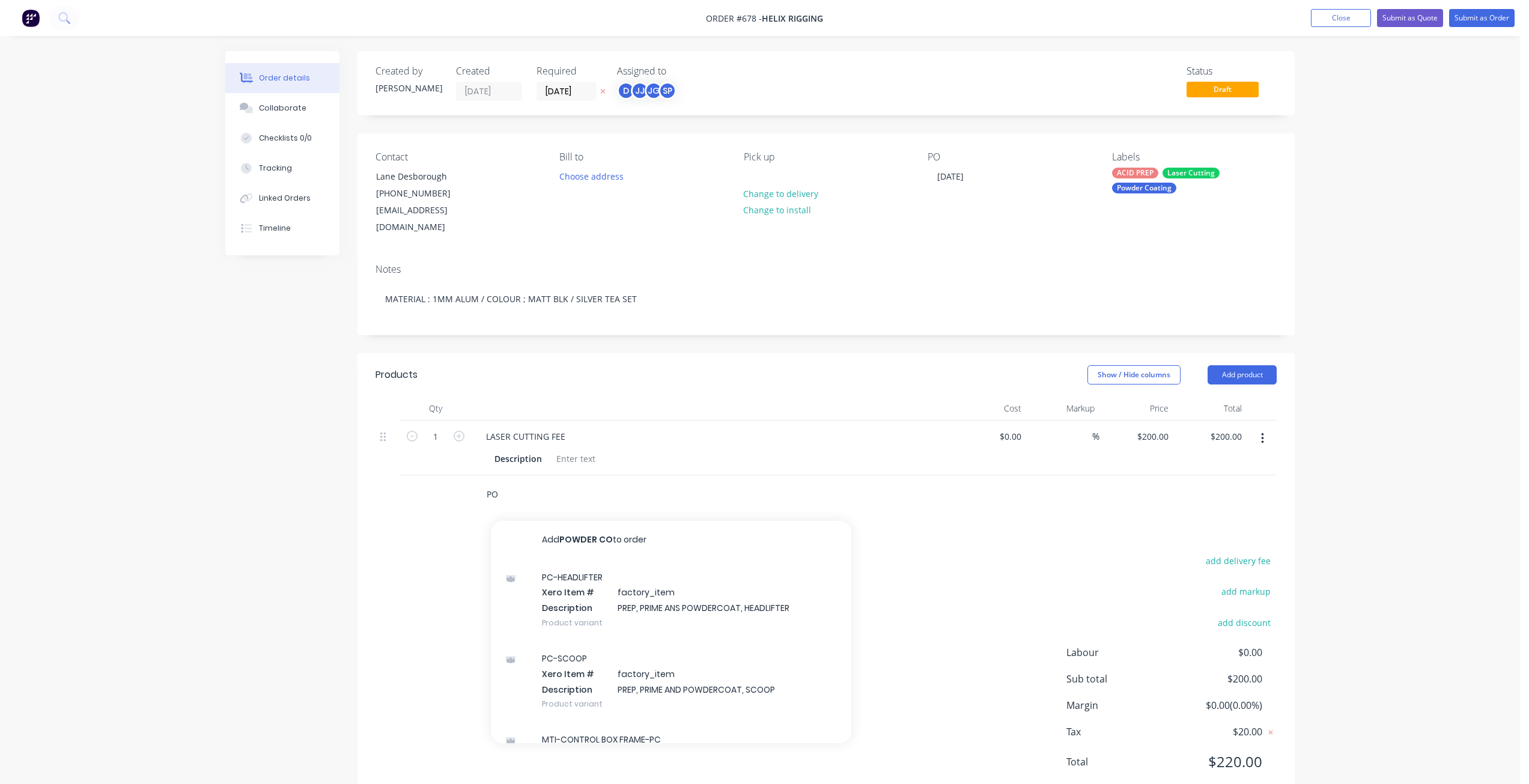
type input "P"
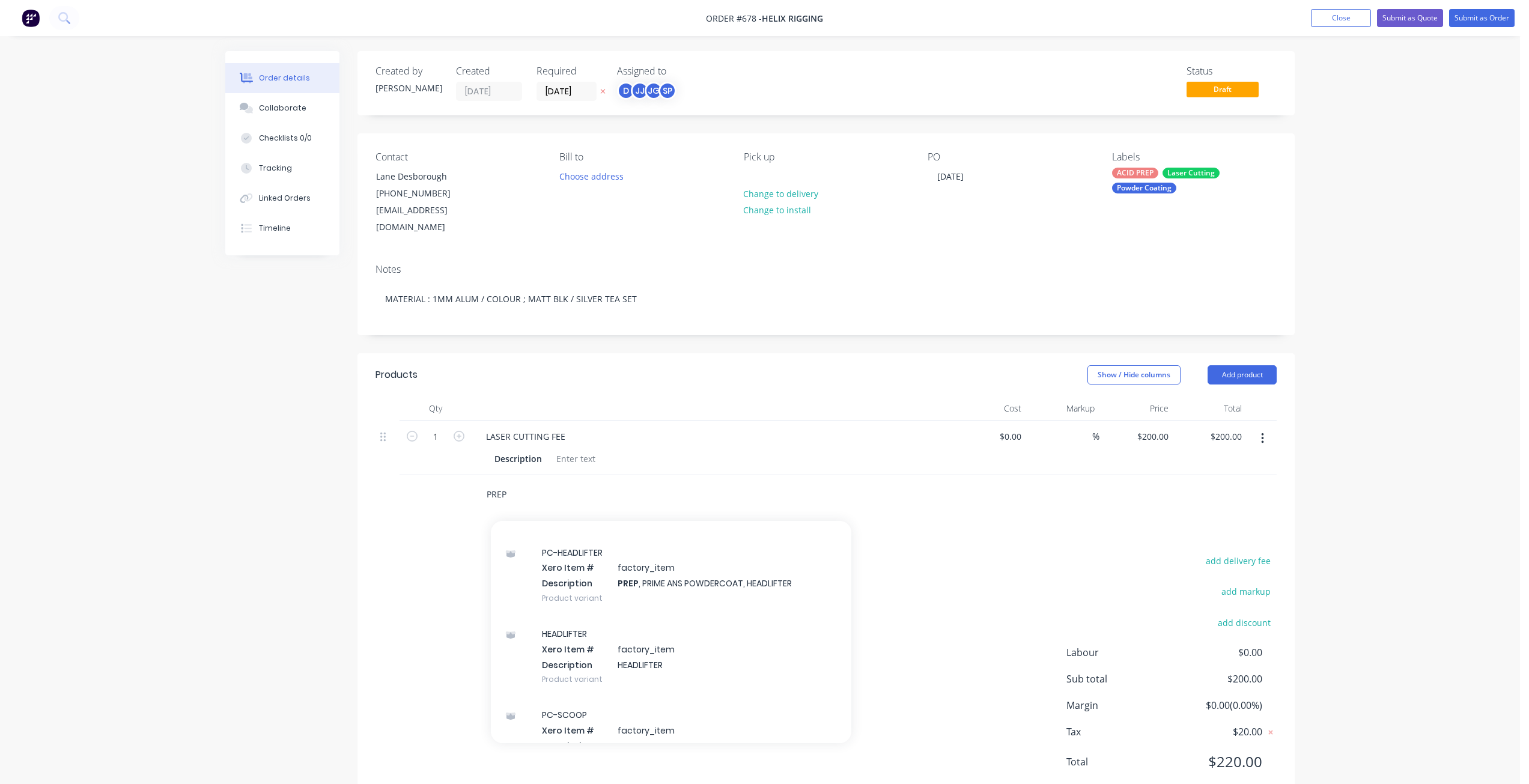
scroll to position [0, 0]
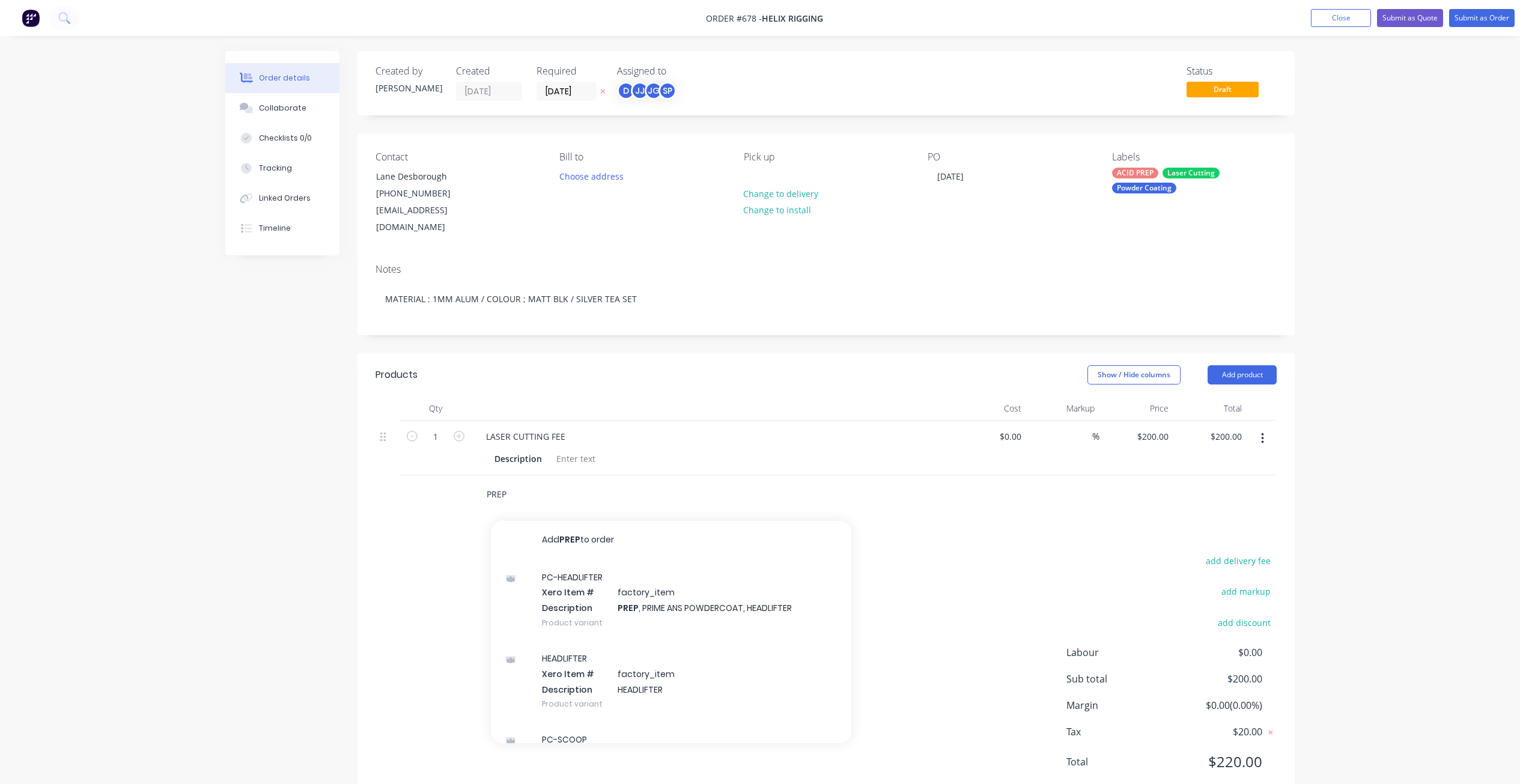
click at [525, 482] on input "PREP" at bounding box center [606, 493] width 241 height 24
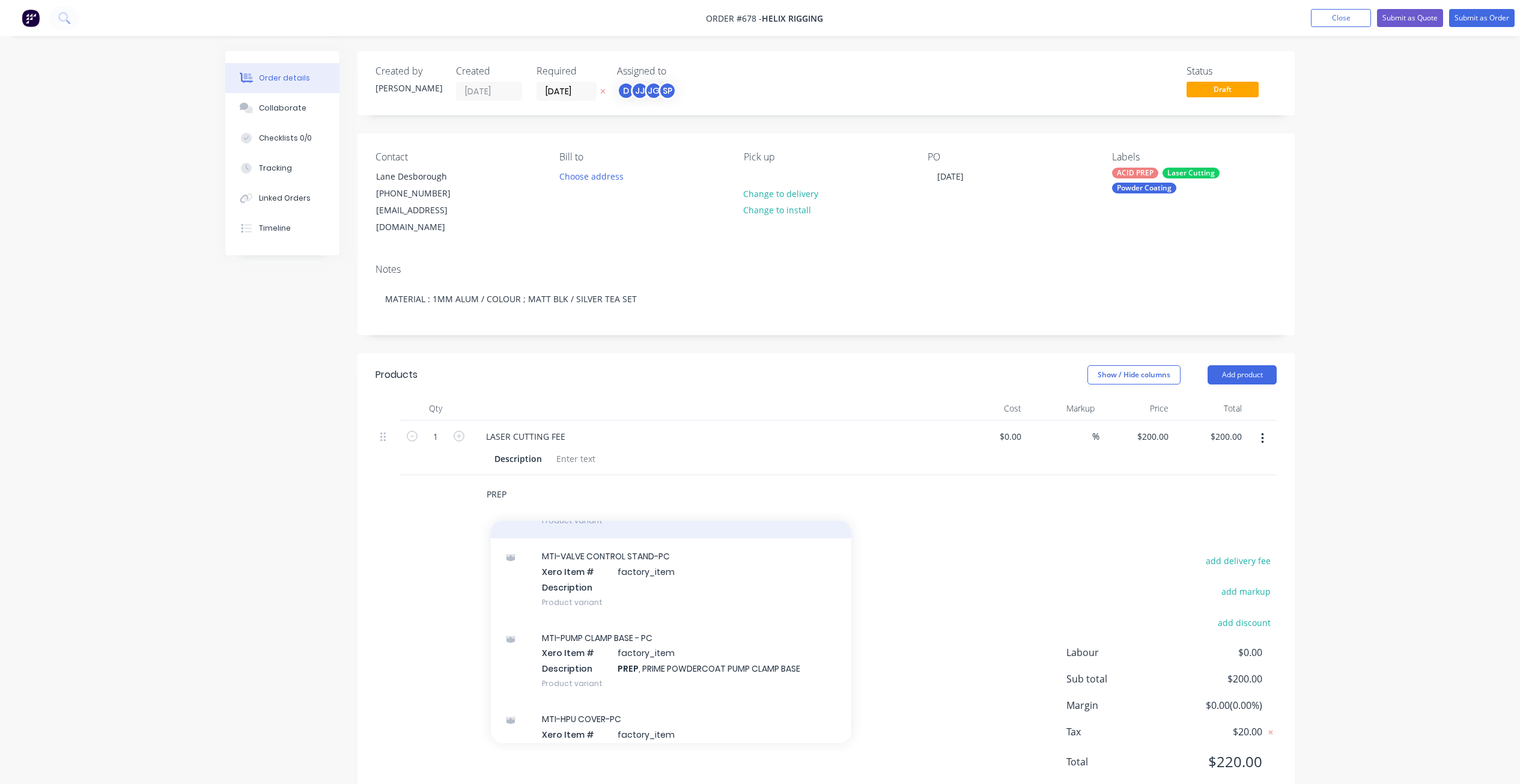
scroll to position [600, 0]
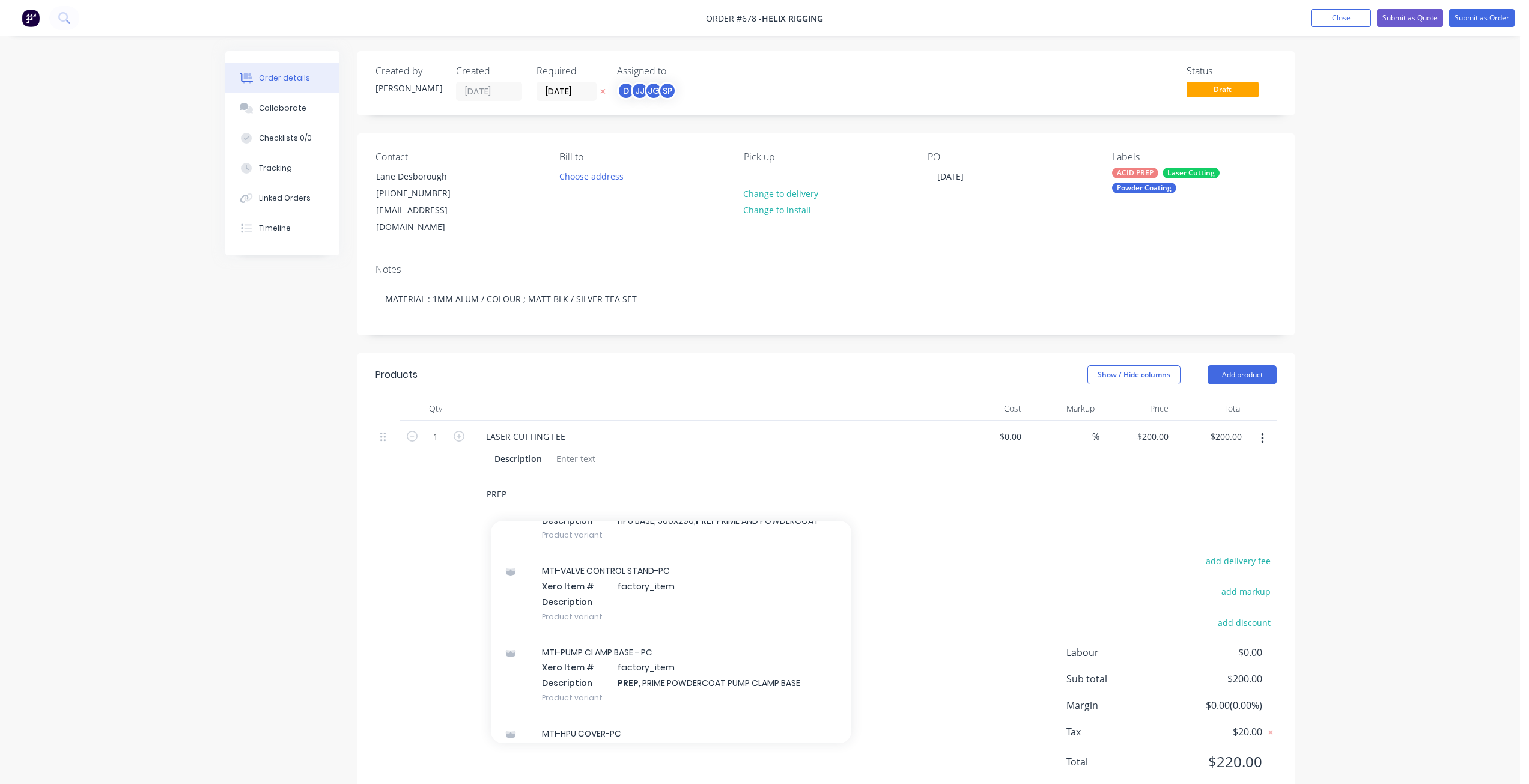
click at [525, 482] on input "PREP" at bounding box center [606, 493] width 241 height 24
type input "P"
click at [530, 482] on input "PREP" at bounding box center [606, 493] width 241 height 24
type input "PREP"
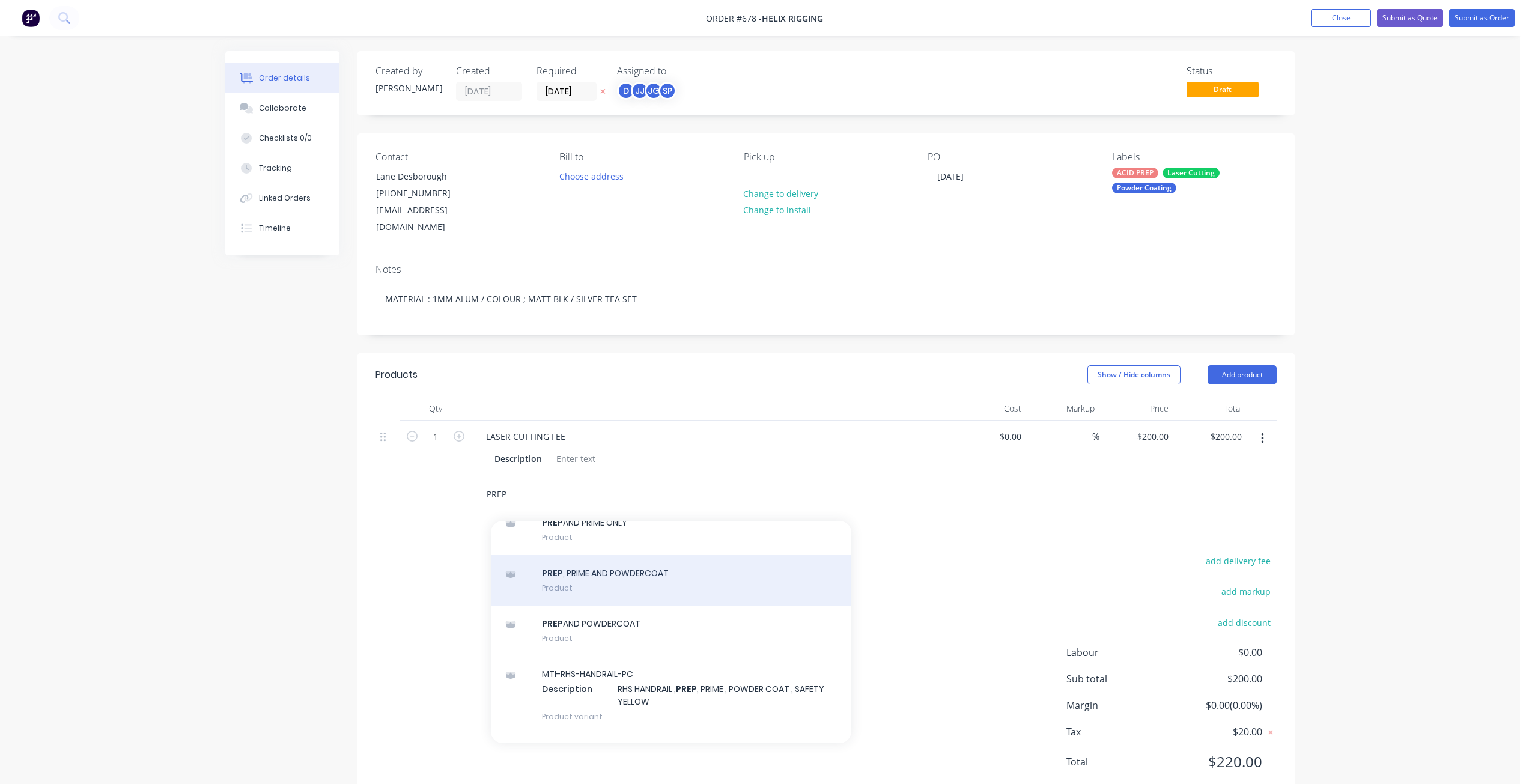
scroll to position [1081, 0]
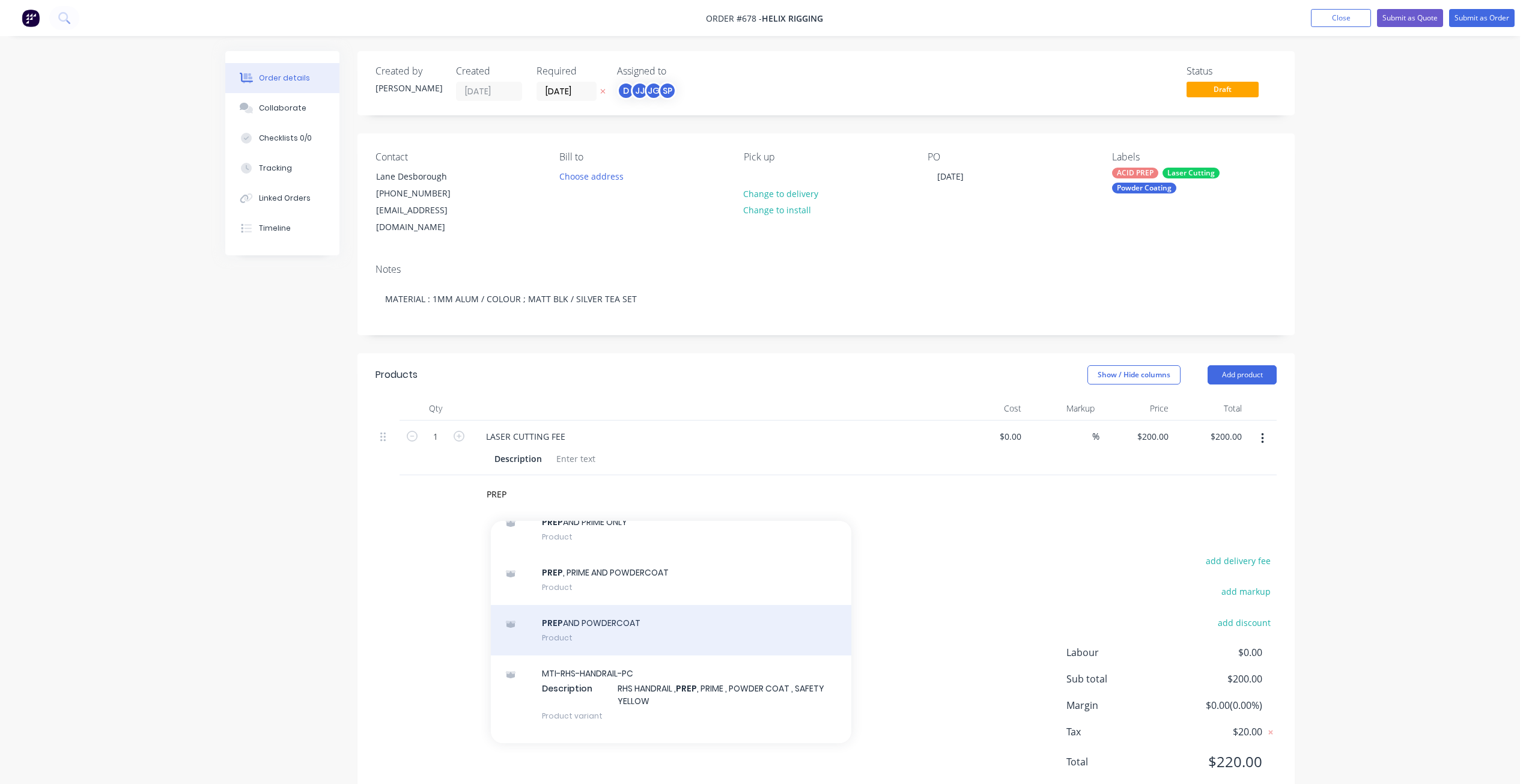
click at [585, 618] on div "PREP AND POWDERCOAT Product" at bounding box center [671, 630] width 361 height 50
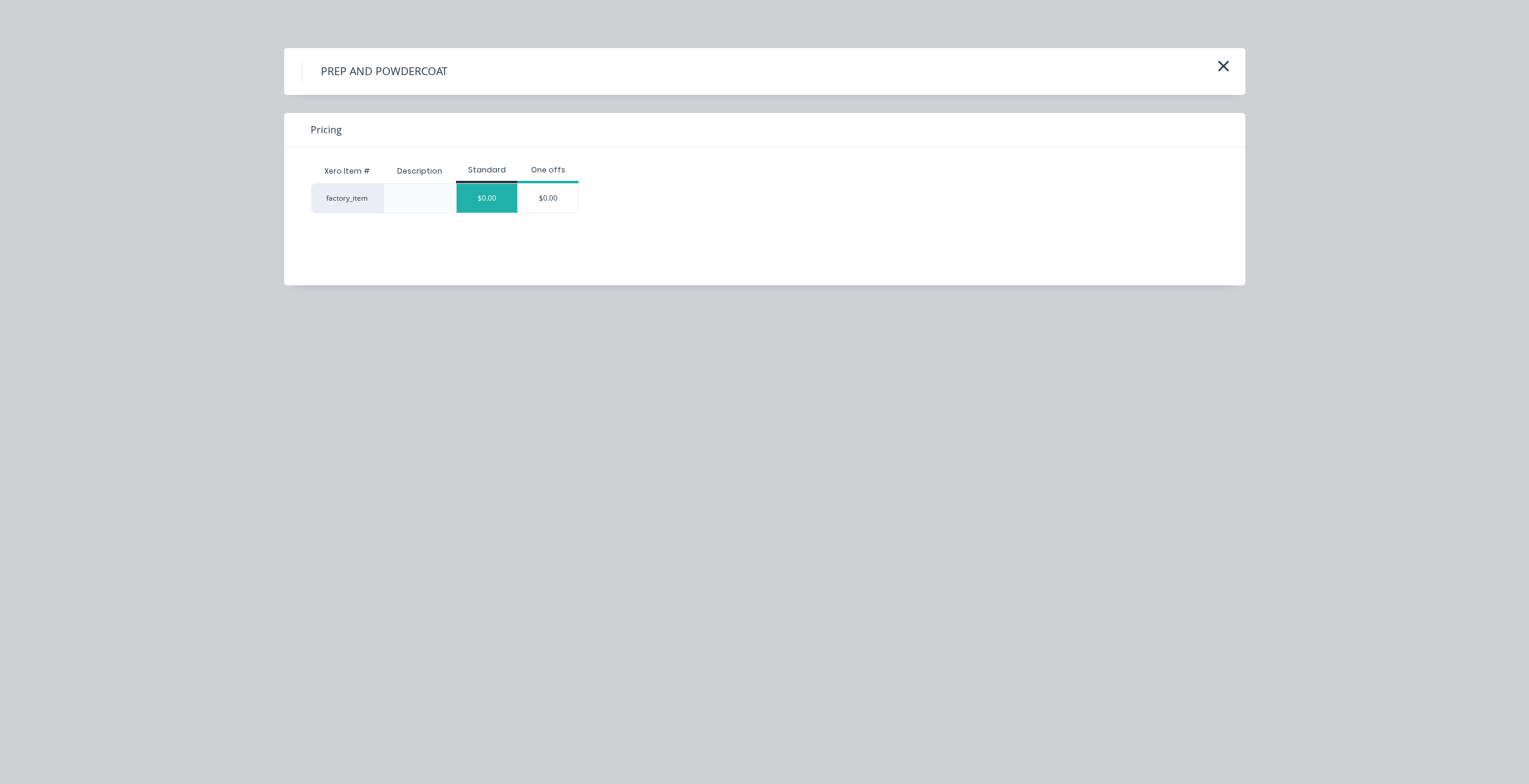
click at [476, 199] on div "$0.00" at bounding box center [487, 198] width 61 height 28
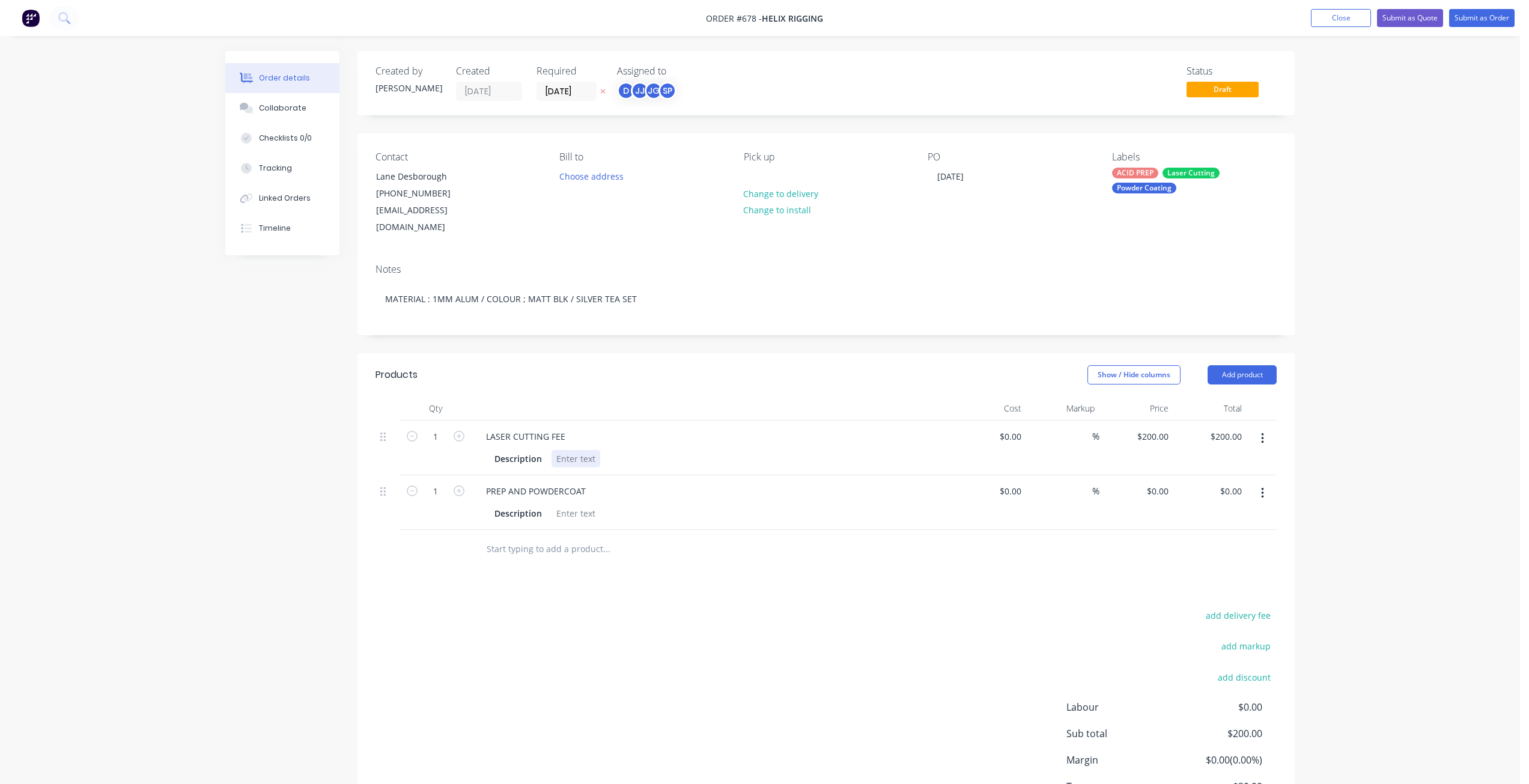
click at [563, 450] on div at bounding box center [575, 458] width 48 height 17
click at [572, 505] on div at bounding box center [575, 513] width 48 height 17
click at [1157, 428] on input "200" at bounding box center [1163, 437] width 21 height 17
type input "$200.00"
click at [571, 505] on div at bounding box center [575, 513] width 48 height 17
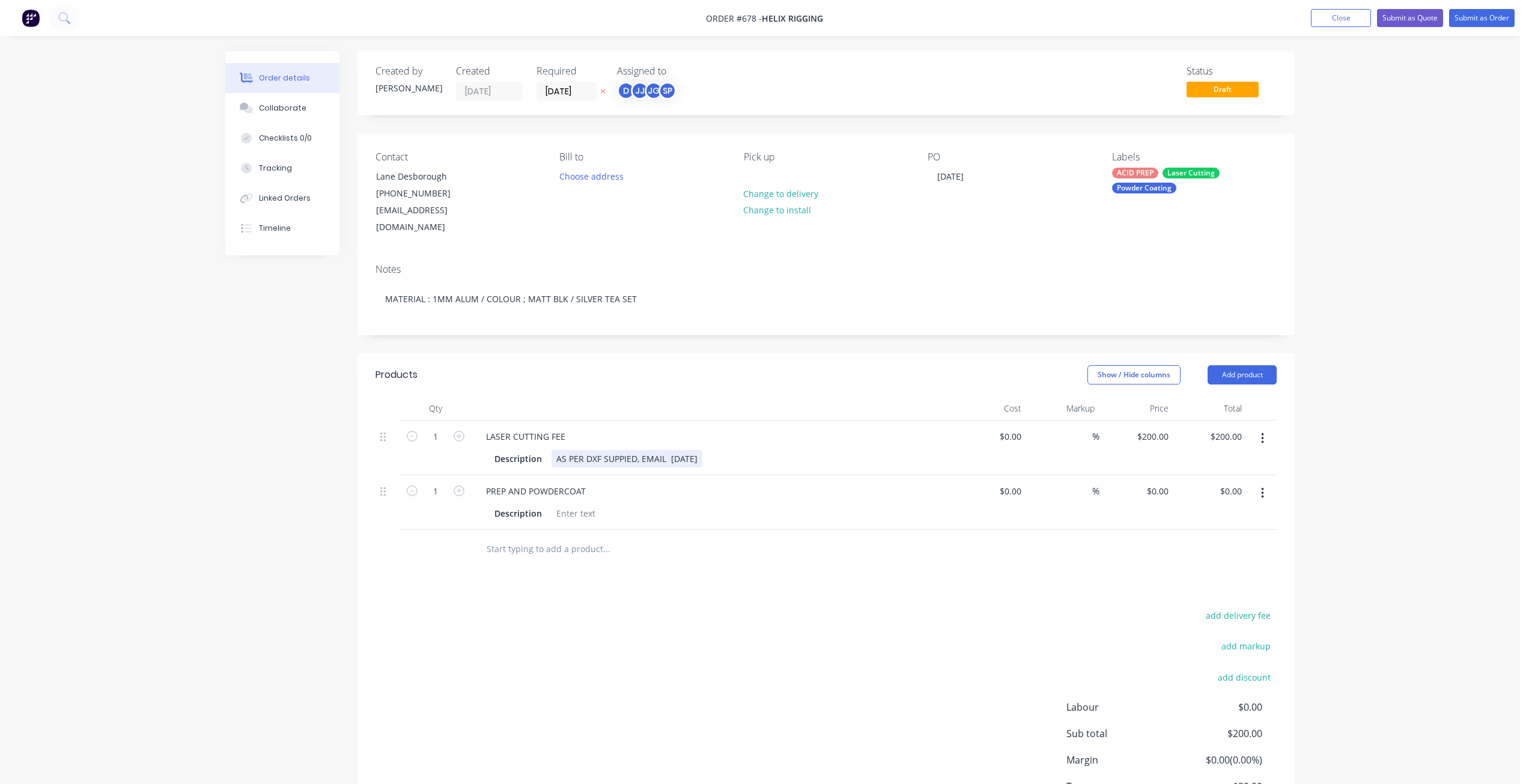
click at [555, 450] on div "AS PER DXF SUPPIED, EMAIL [DATE]" at bounding box center [626, 458] width 151 height 17
click at [565, 505] on div at bounding box center [575, 513] width 48 height 17
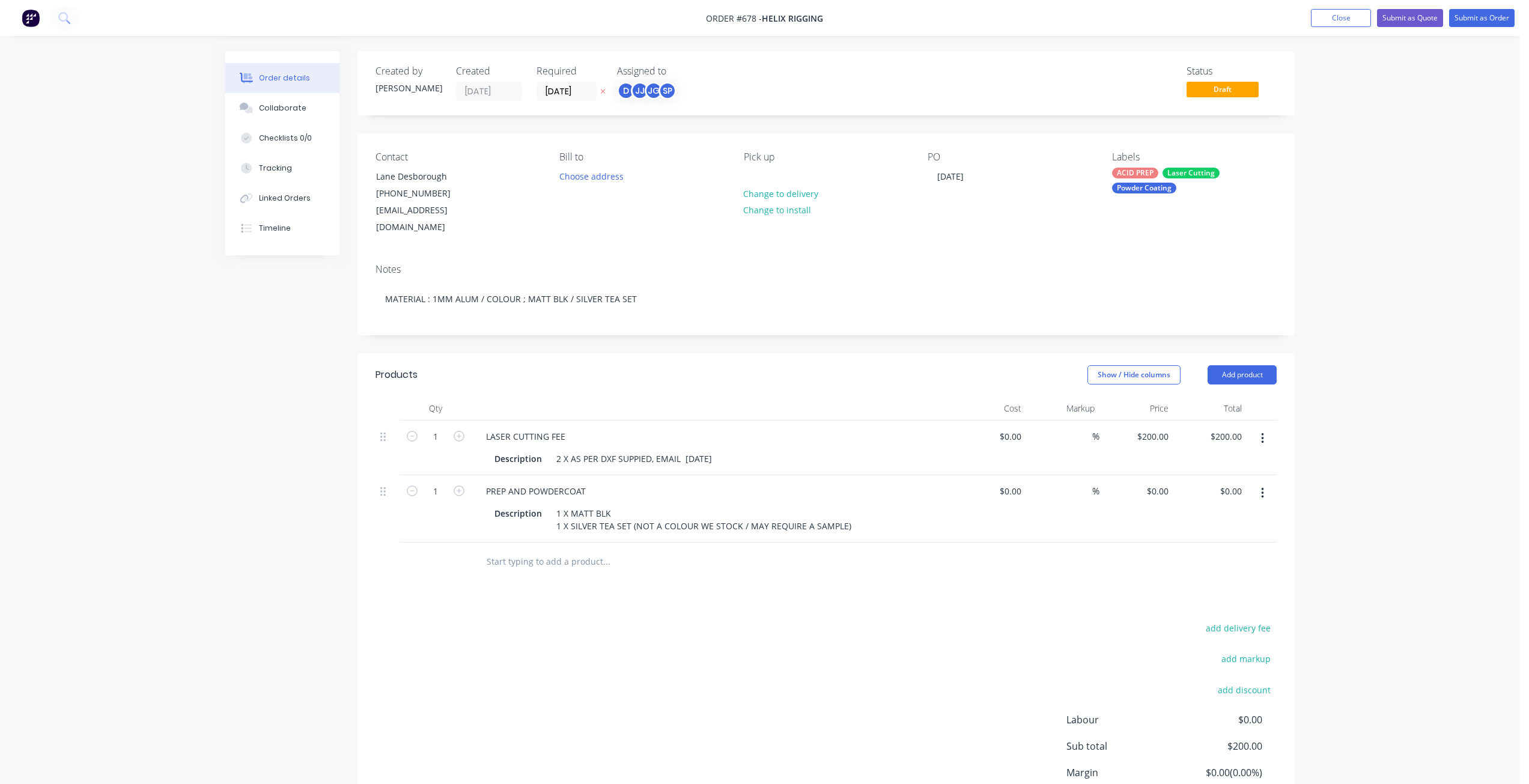
click at [922, 543] on div at bounding box center [826, 561] width 902 height 39
click at [933, 505] on div "Description 1 X MATT BLK 1 X SILVER TEA SET (NOT A COLOUR WE STOCK / MAY REQUIR…" at bounding box center [711, 518] width 471 height 32
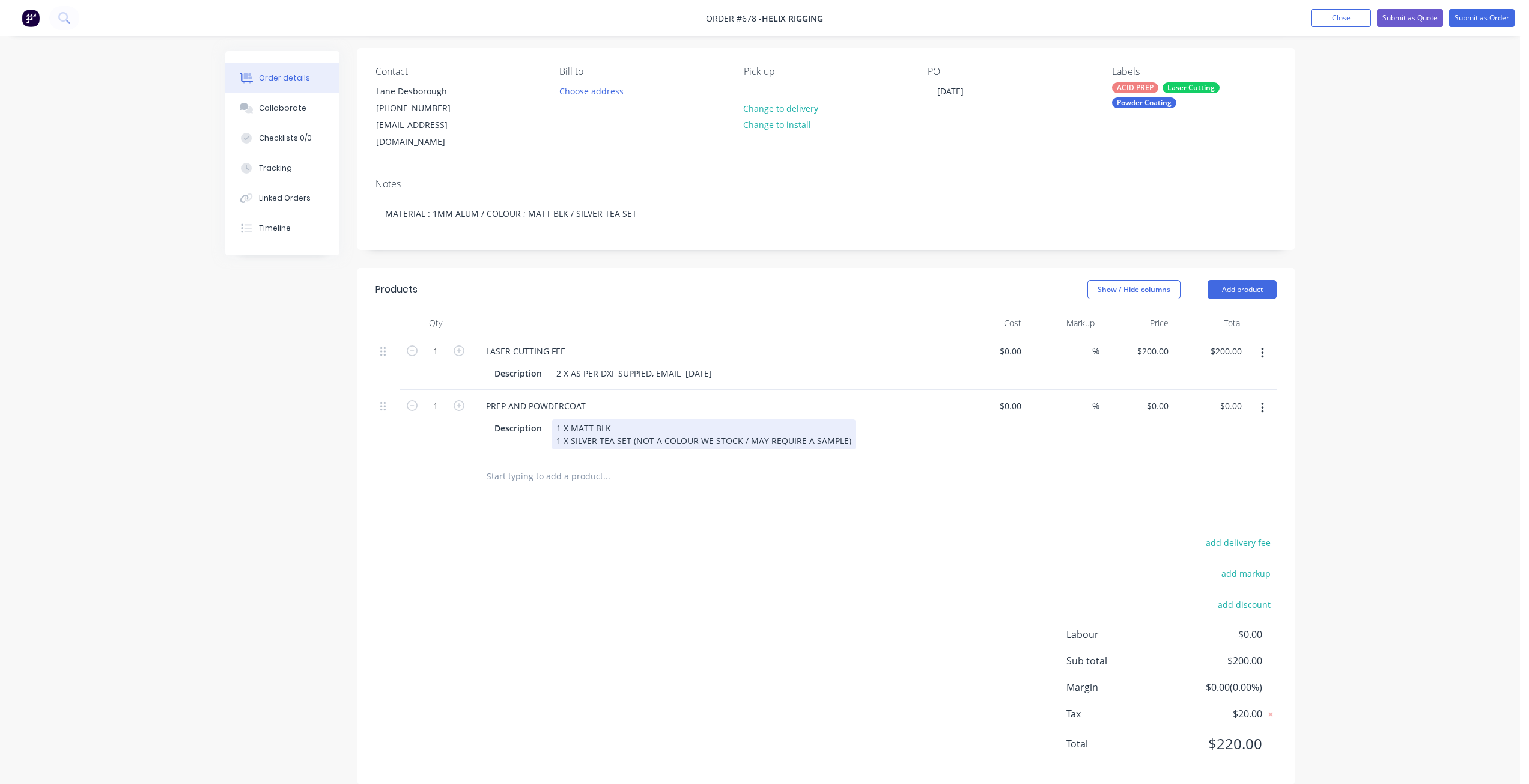
scroll to position [87, 0]
click at [1409, 18] on button "Submit as Quote" at bounding box center [1411, 18] width 66 height 18
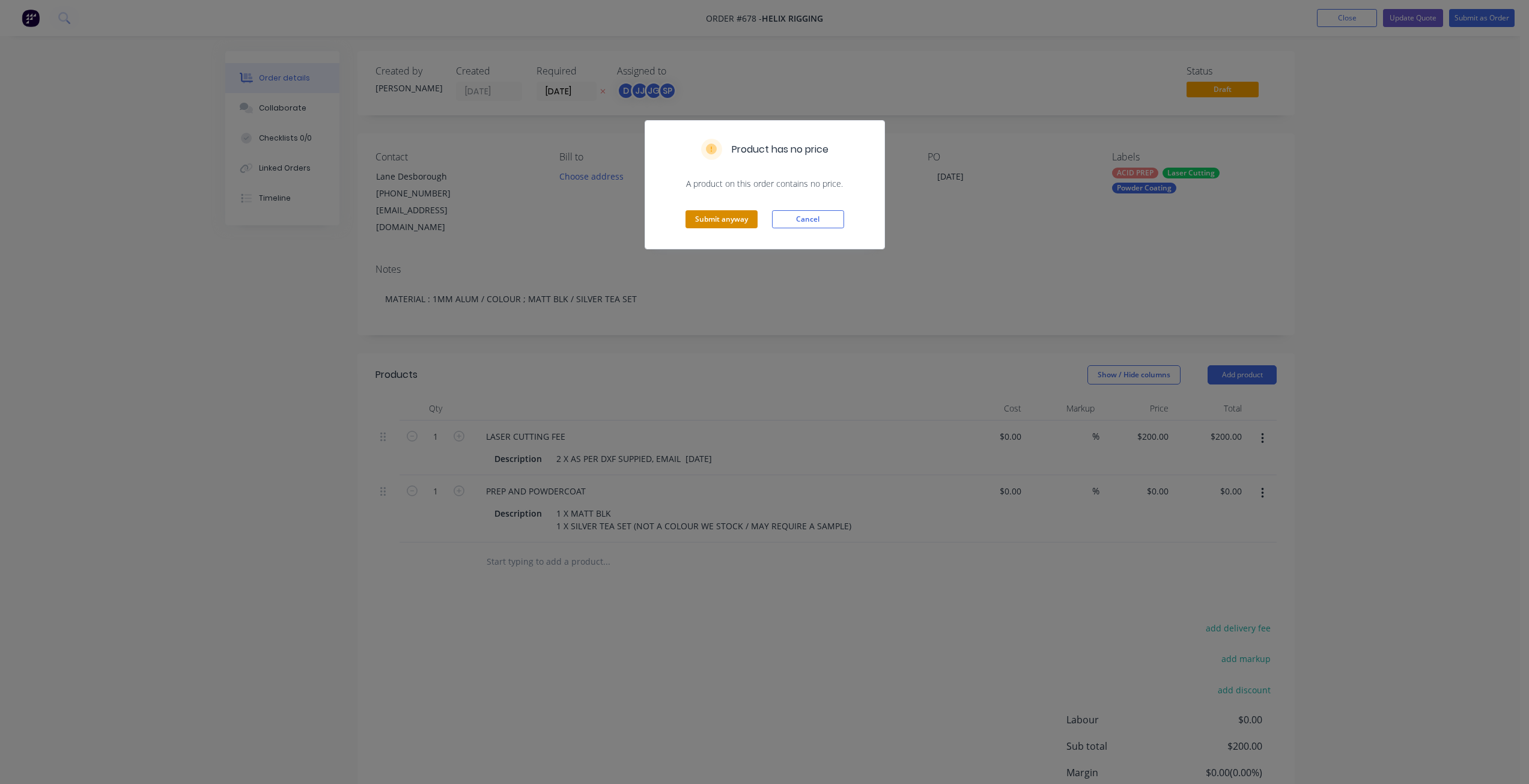
click at [714, 222] on button "Submit anyway" at bounding box center [722, 219] width 72 height 18
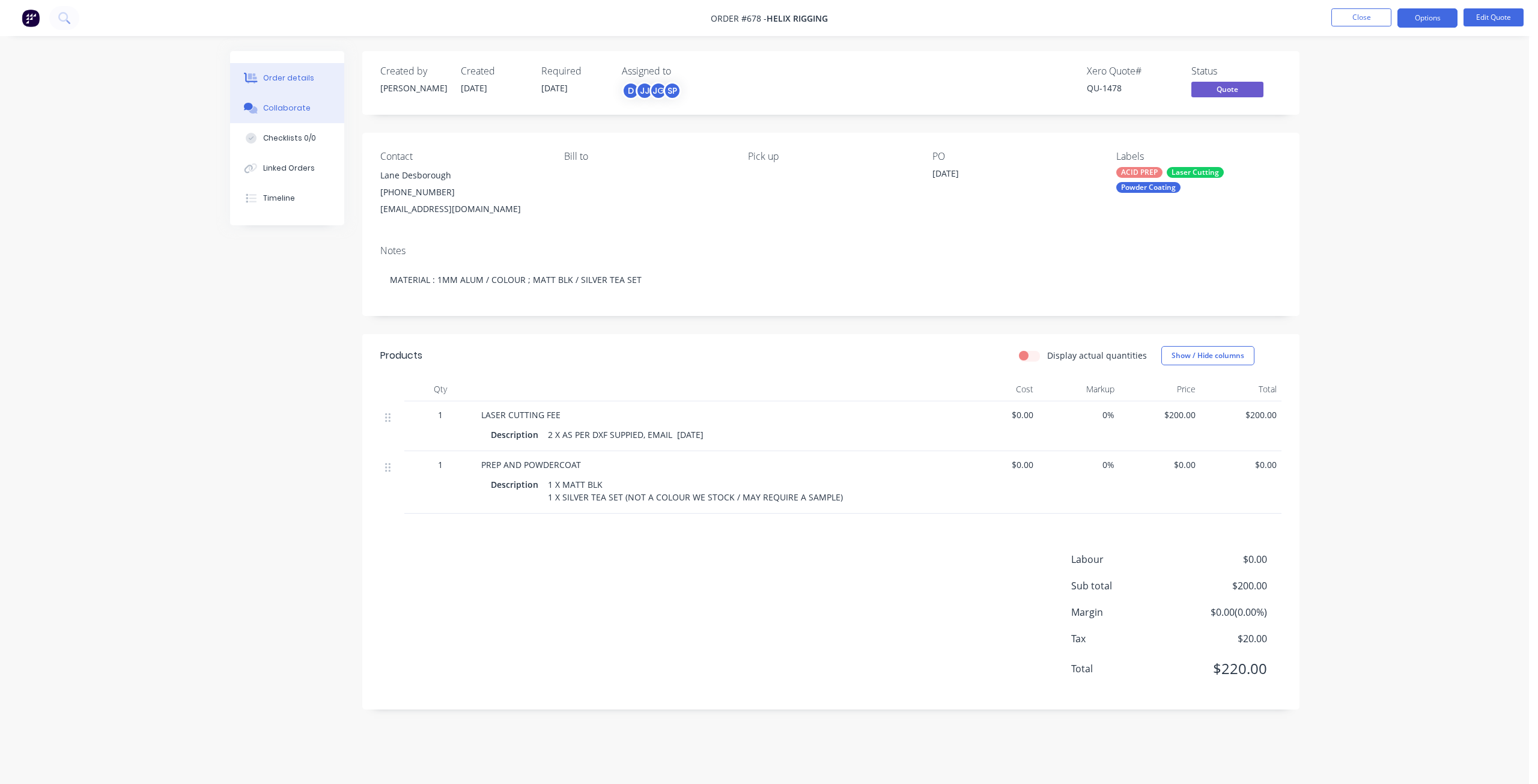
click at [293, 106] on div "Collaborate" at bounding box center [287, 107] width 47 height 10
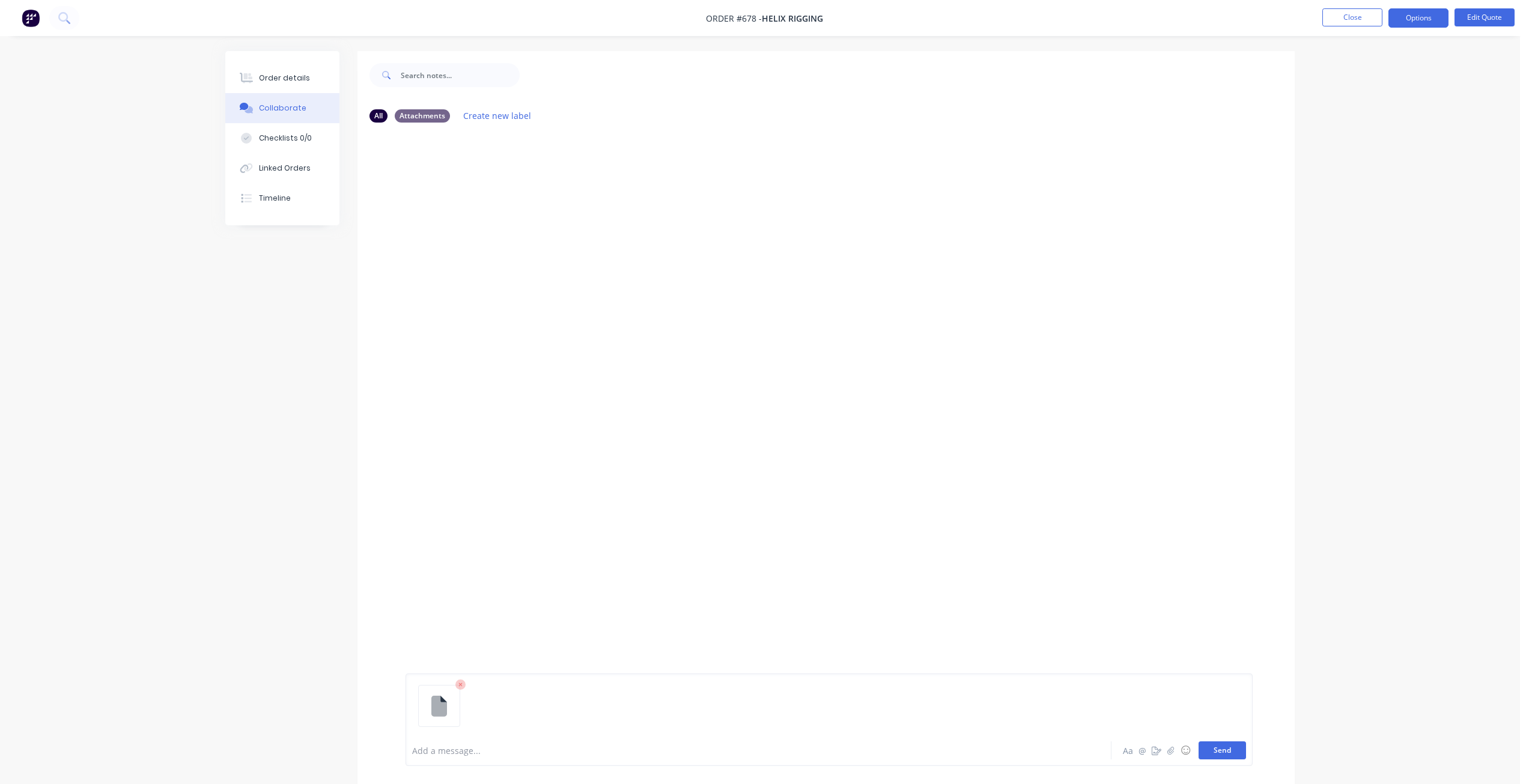
click at [1215, 750] on button "Send" at bounding box center [1222, 750] width 47 height 18
click at [438, 744] on div at bounding box center [726, 750] width 625 height 12
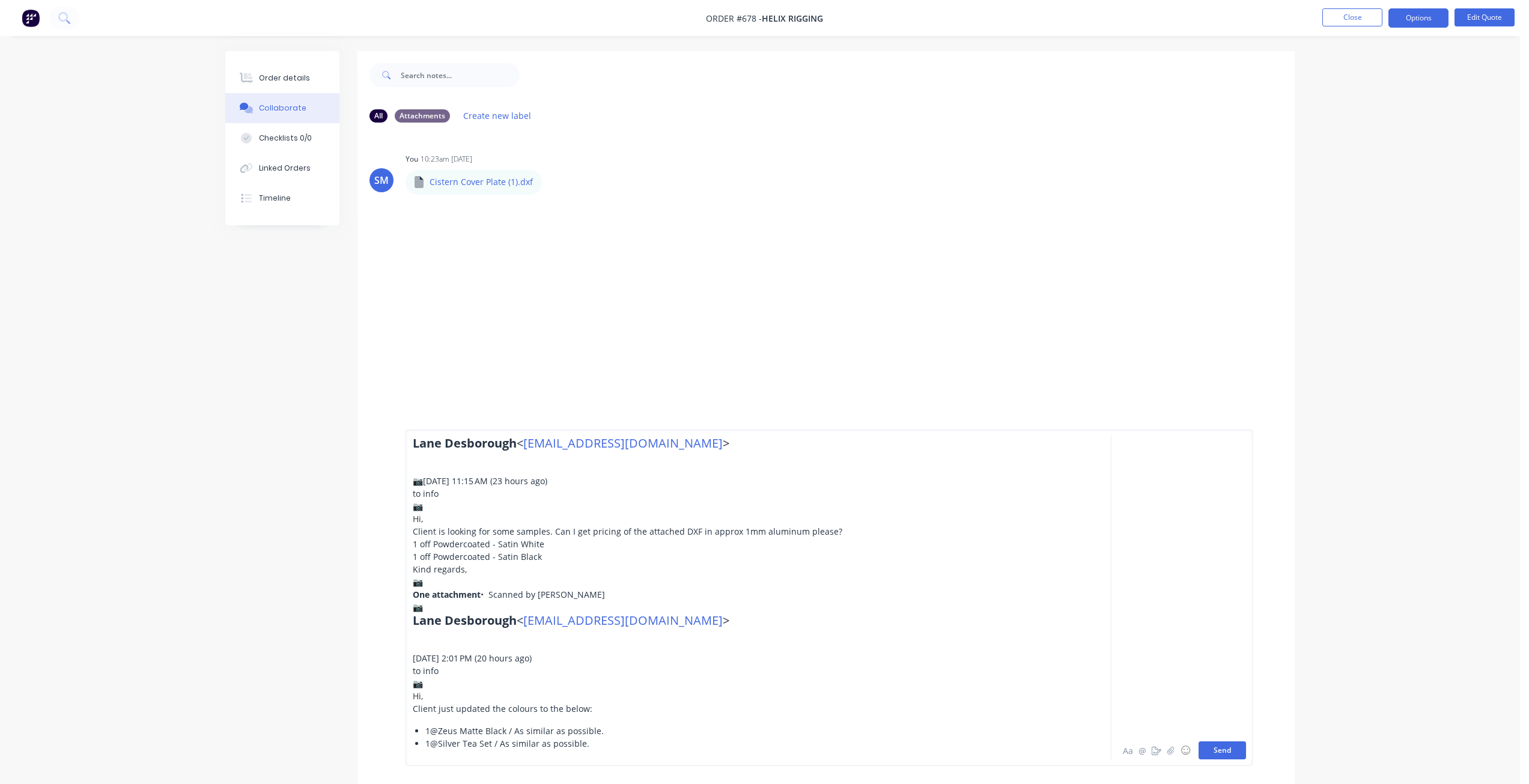
click at [1232, 749] on button "Send" at bounding box center [1222, 750] width 47 height 18
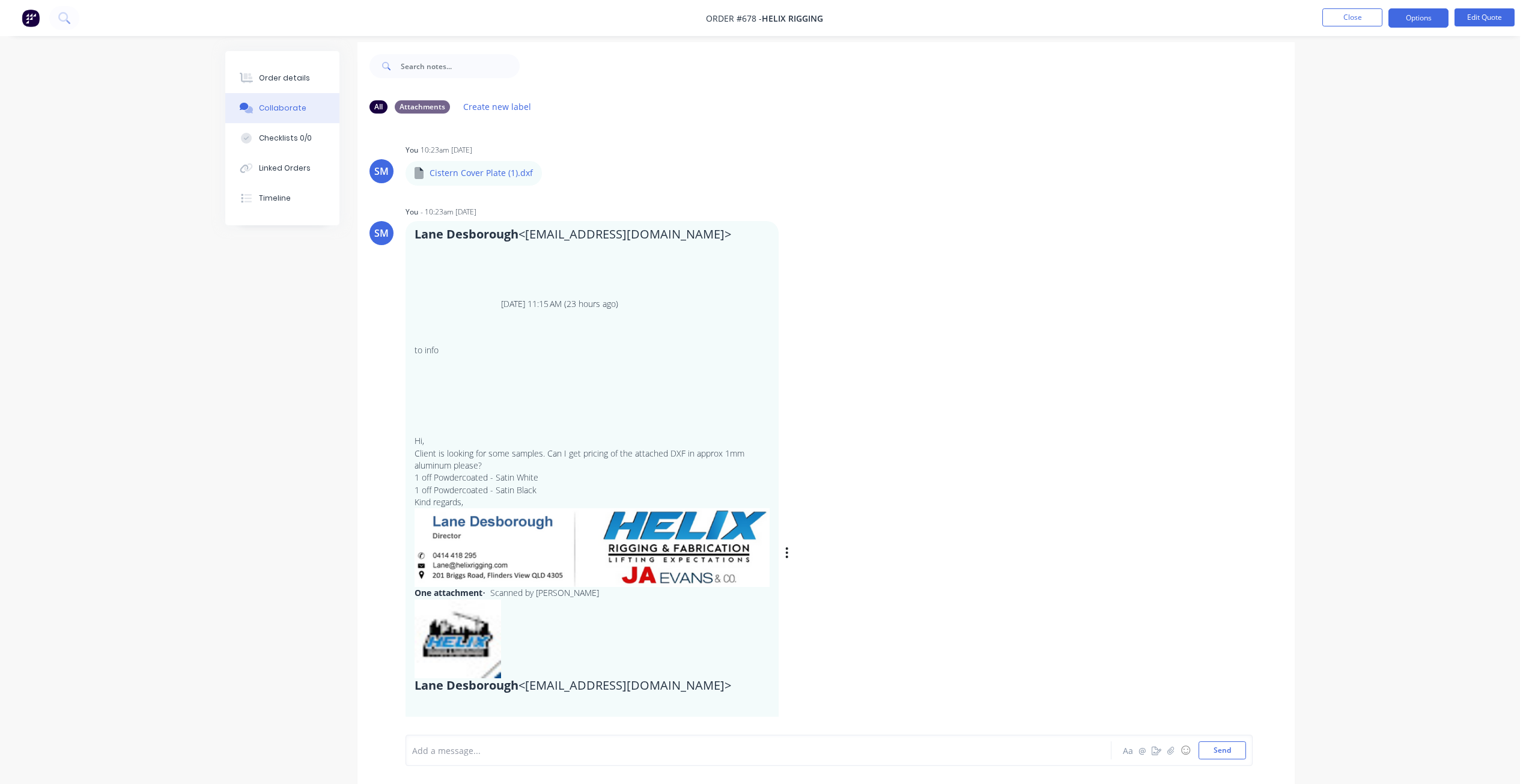
scroll to position [18, 0]
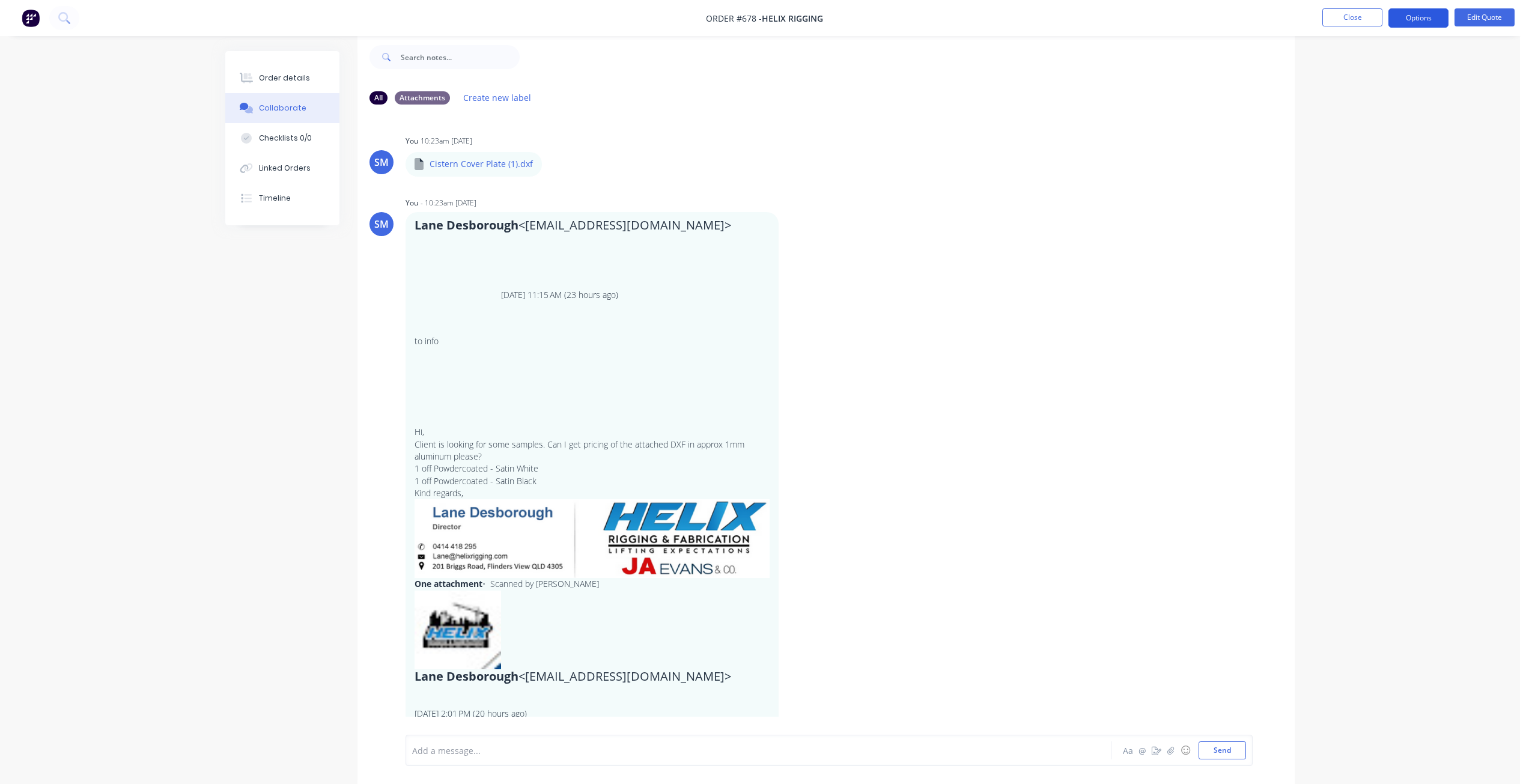
click at [1424, 12] on button "Options" at bounding box center [1418, 18] width 60 height 19
click at [1340, 76] on div "Quote" at bounding box center [1382, 73] width 111 height 17
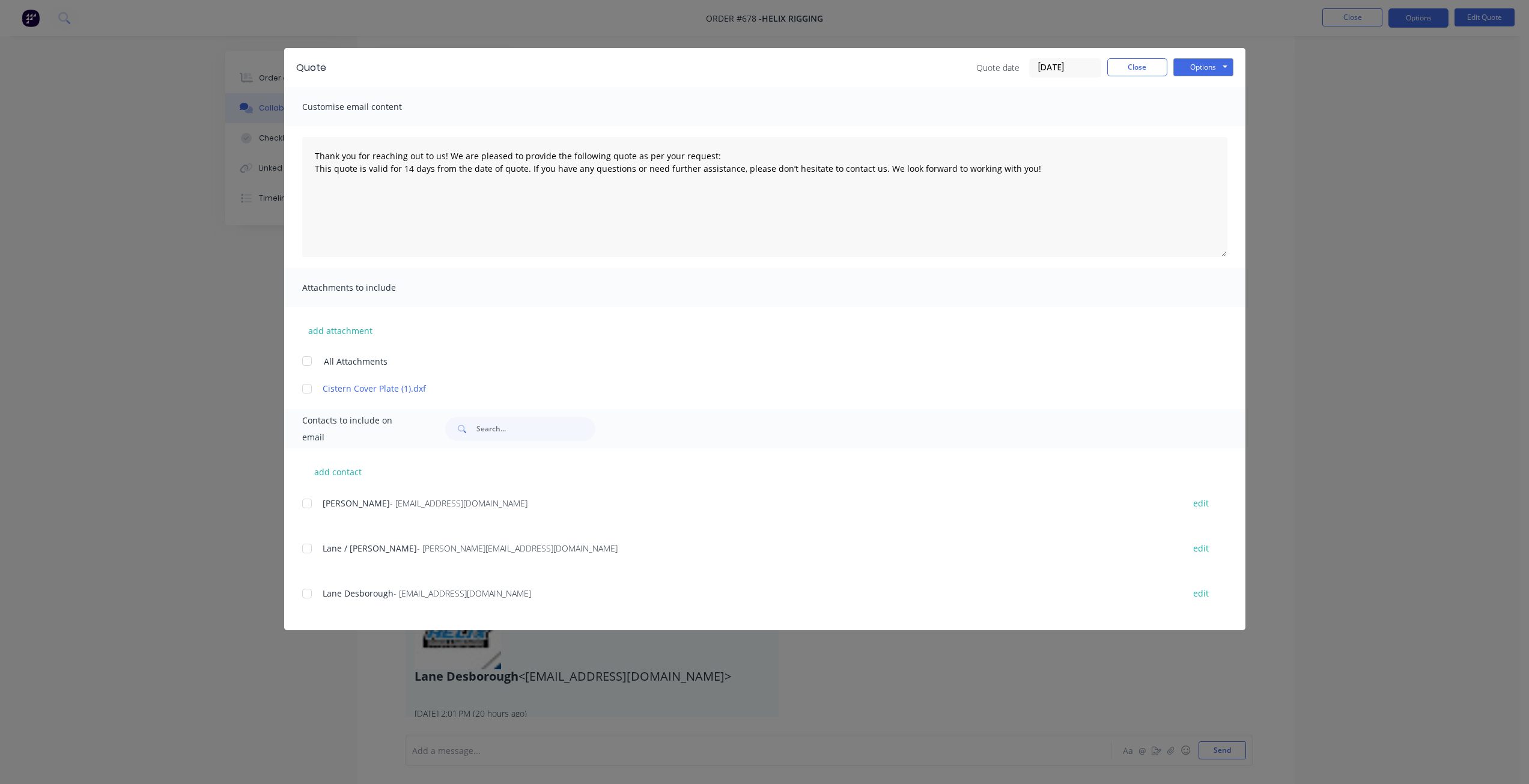
click at [306, 593] on div at bounding box center [306, 593] width 24 height 24
click at [1196, 71] on button "Options" at bounding box center [1203, 67] width 60 height 18
click at [1202, 128] on button "Email" at bounding box center [1212, 128] width 77 height 20
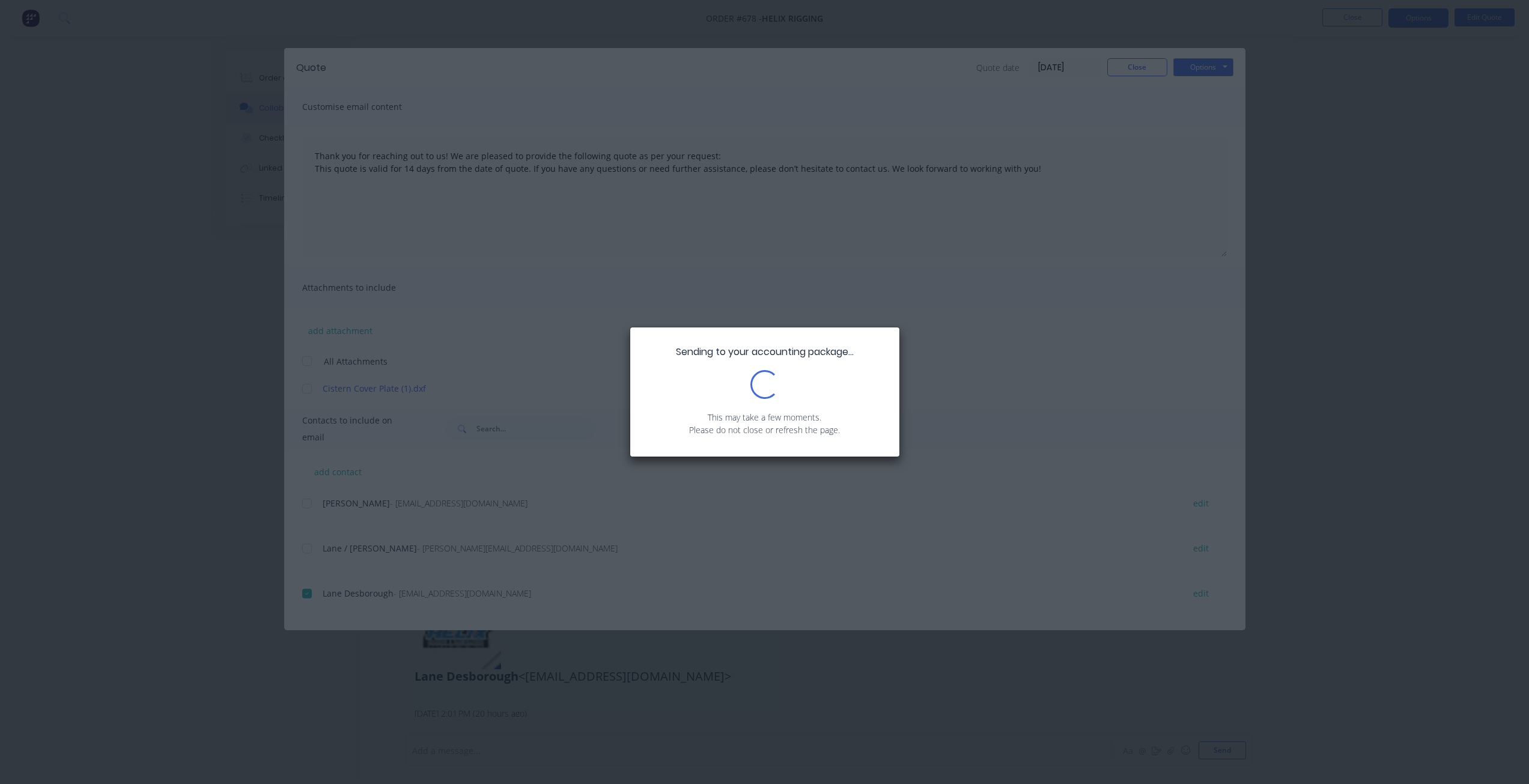
type textarea "Thank you for reaching out to us! We are pleased to provide the following quote…"
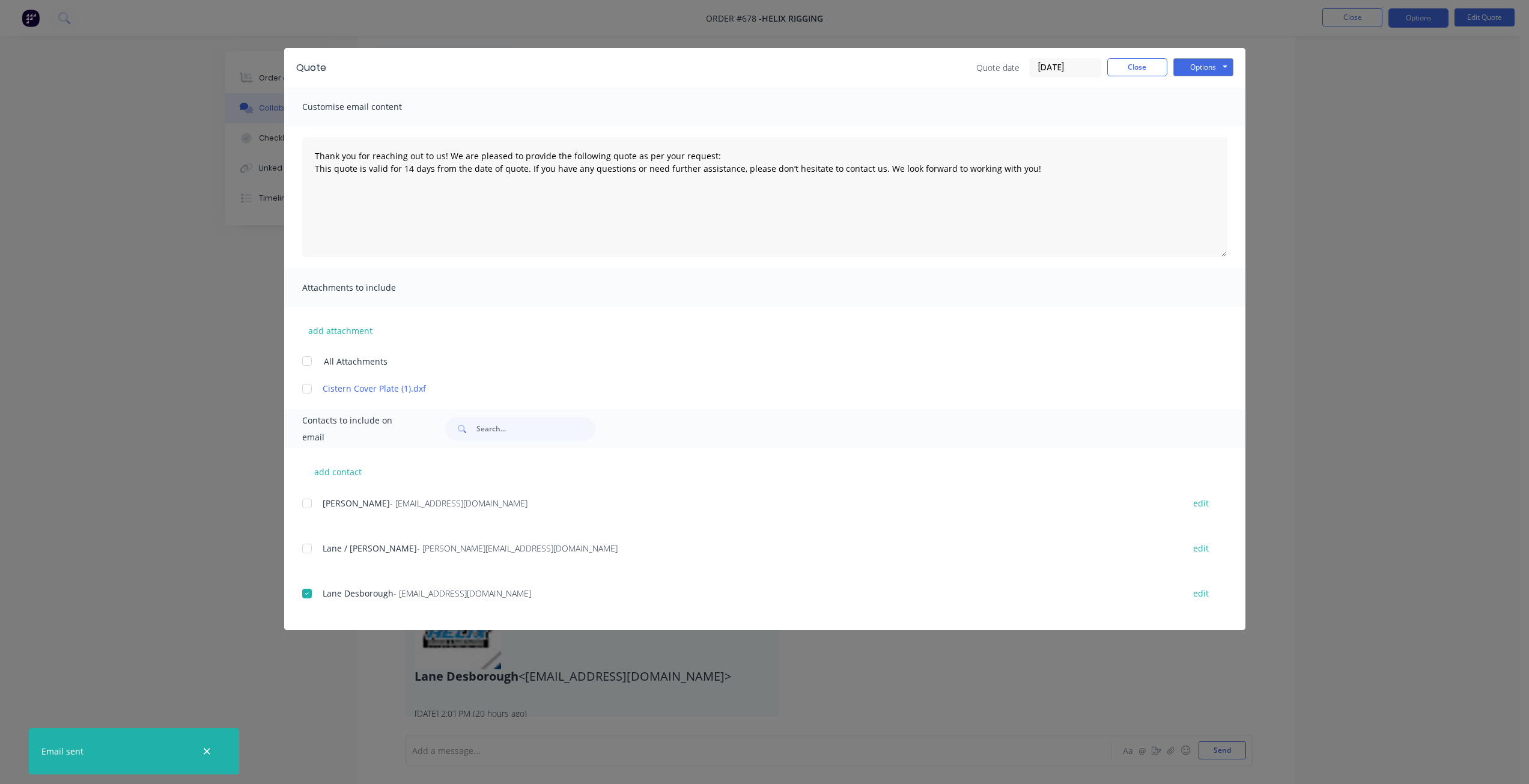
click at [1141, 80] on div "Quote Quote date [DATE] Close Options Preview Print Email" at bounding box center [764, 67] width 962 height 39
click at [1142, 77] on div "Quote date [DATE] Close Options Preview Print Email" at bounding box center [1105, 68] width 257 height 19
click at [1138, 66] on button "Close" at bounding box center [1137, 67] width 60 height 18
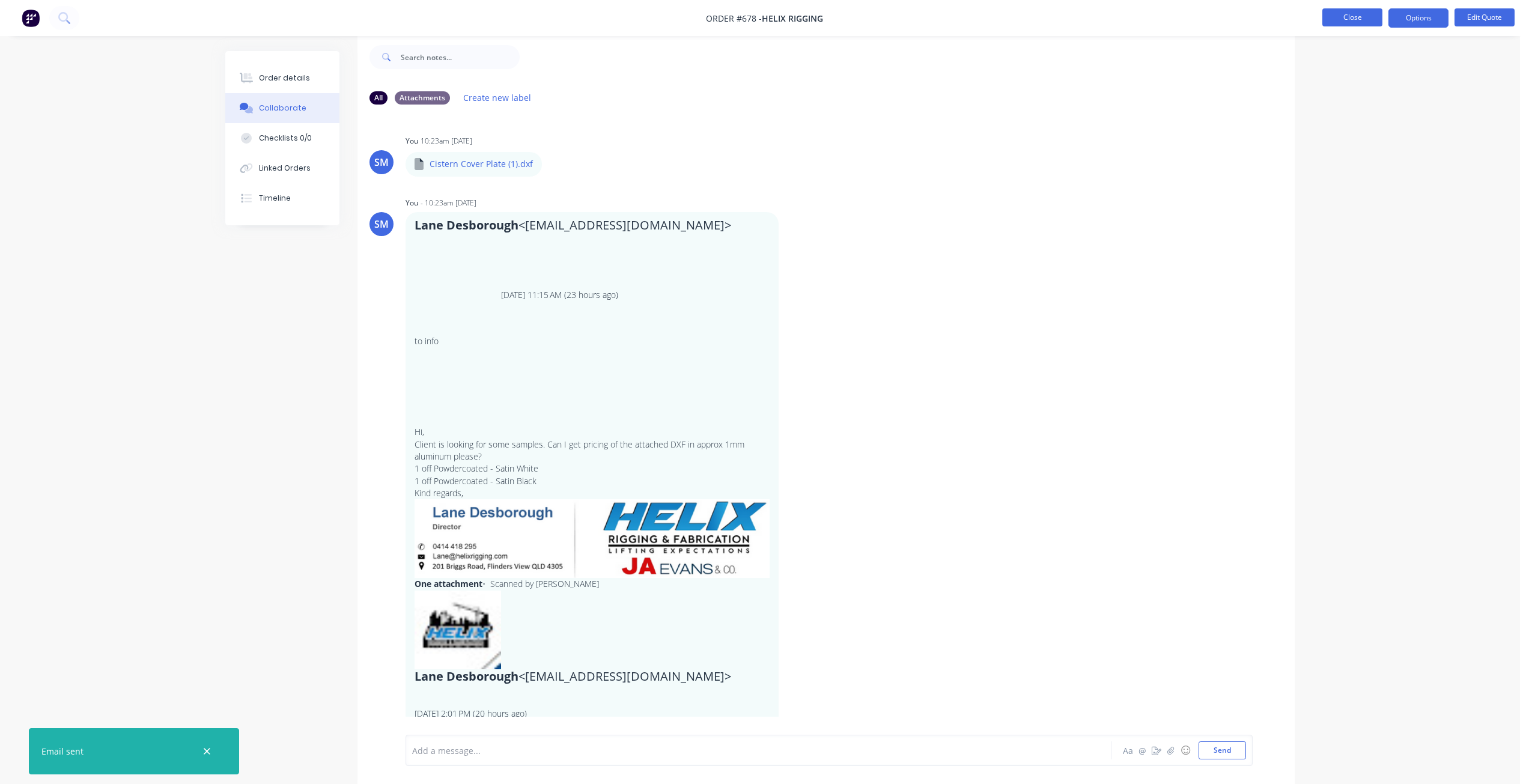
click at [1347, 16] on button "Close" at bounding box center [1352, 17] width 60 height 18
